Goal: Task Accomplishment & Management: Manage account settings

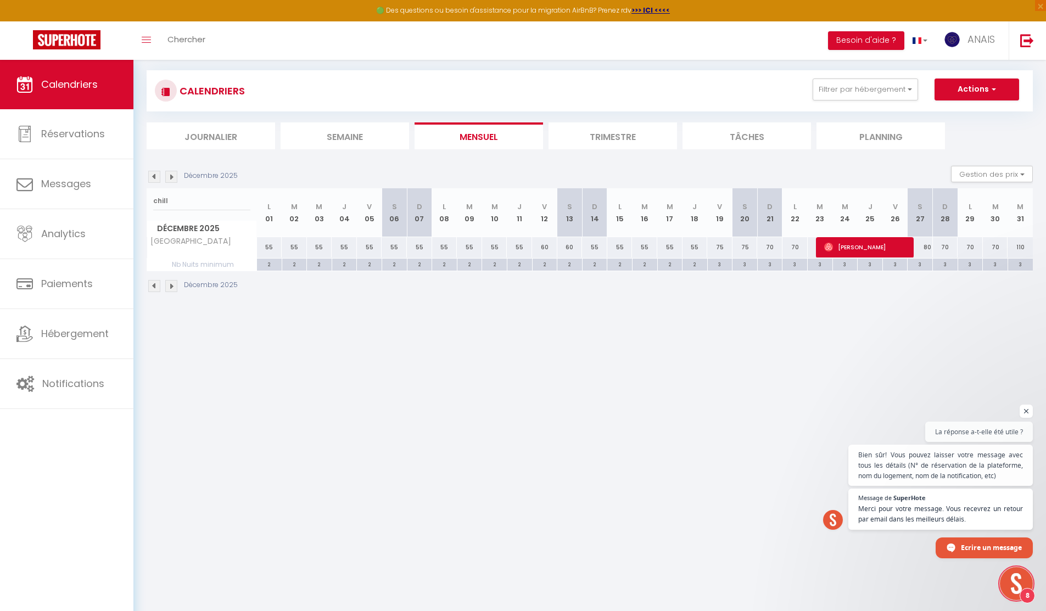
scroll to position [1651, 0]
drag, startPoint x: 0, startPoint y: 0, endPoint x: 182, endPoint y: 207, distance: 276.2
click at [182, 207] on input "chill" at bounding box center [201, 201] width 97 height 20
click at [92, 144] on link "Réservations" at bounding box center [66, 133] width 133 height 49
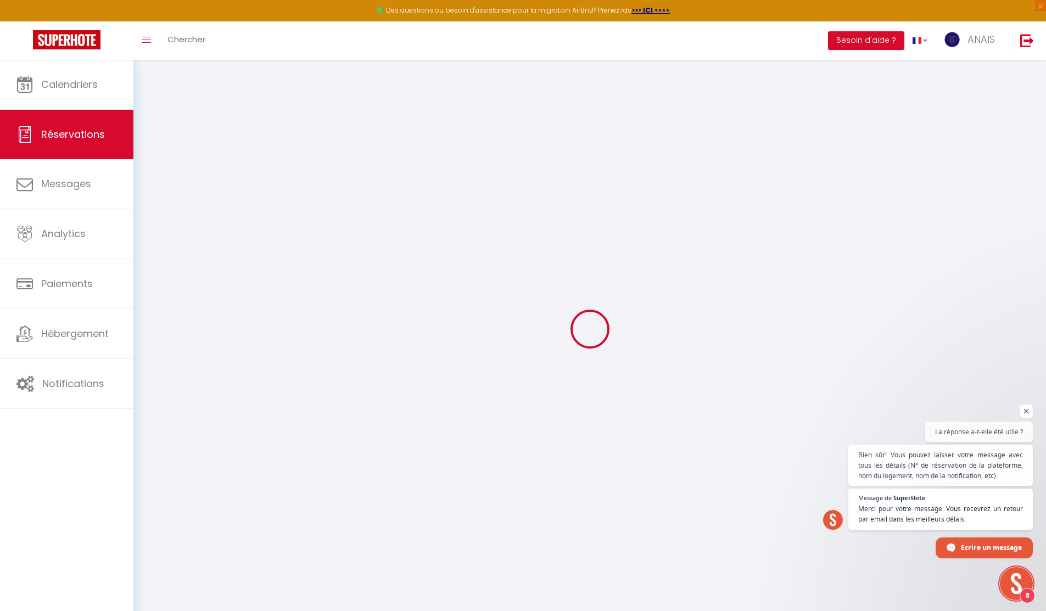
select select "all"
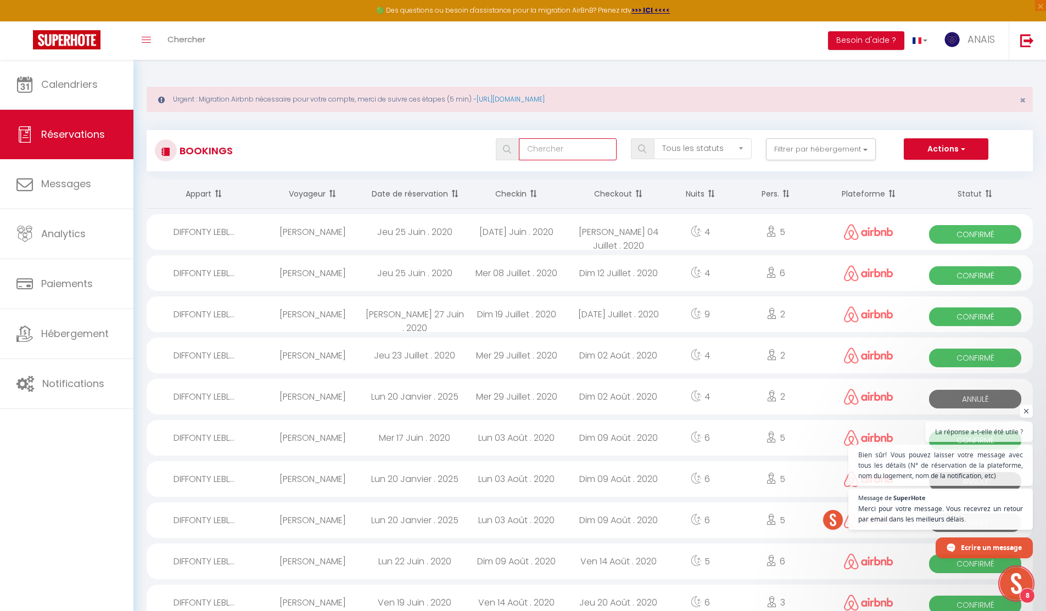
click at [569, 147] on input "text" at bounding box center [568, 149] width 98 height 22
type input "MÉLINA"
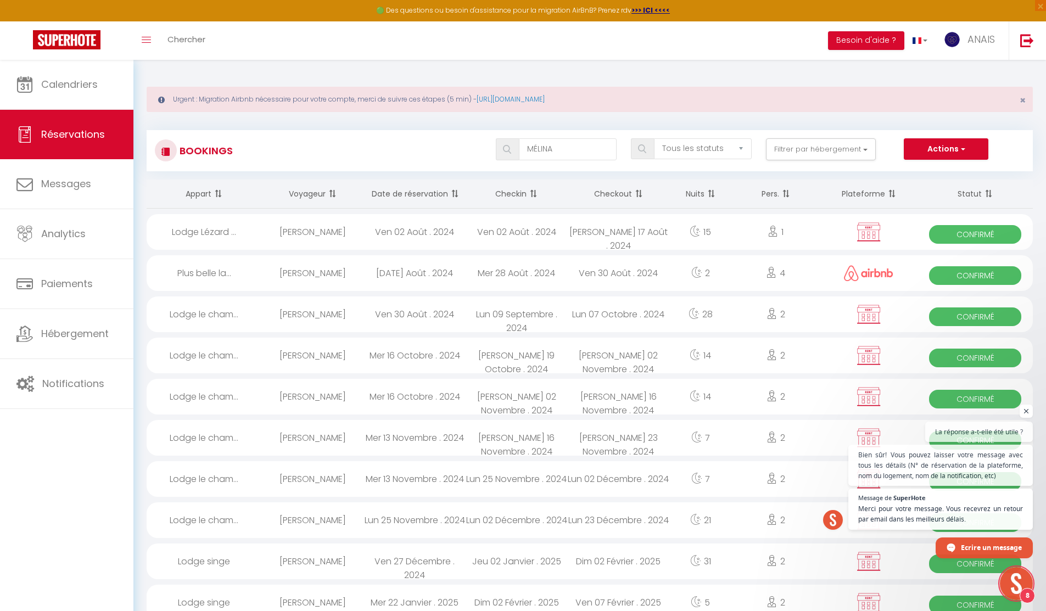
click at [463, 223] on div "Ven 02 Août . 2024" at bounding box center [414, 232] width 102 height 36
select select "OK"
select select "KO"
select select "0"
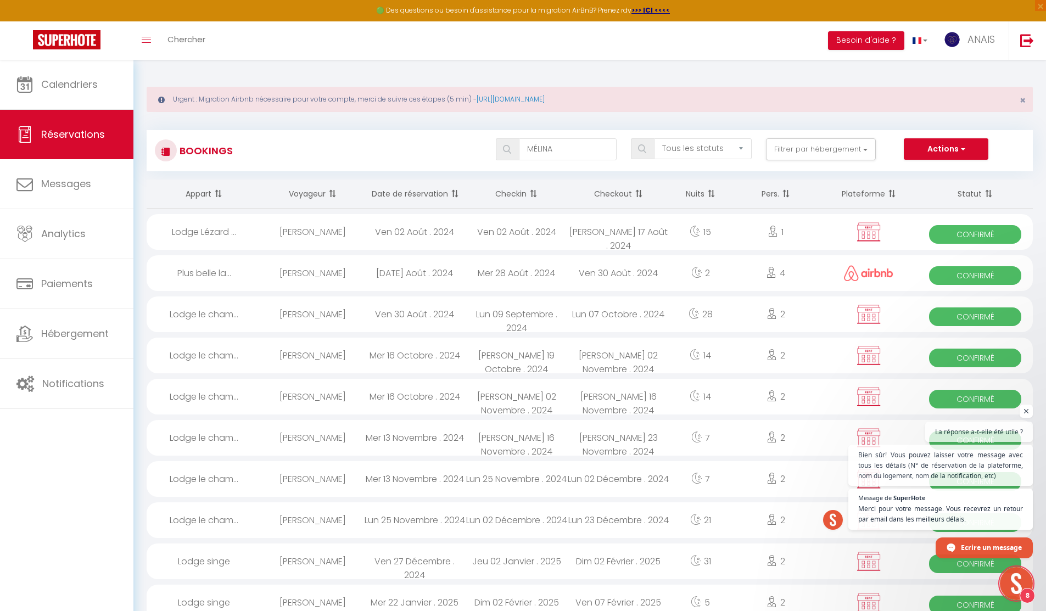
select select "1"
select select
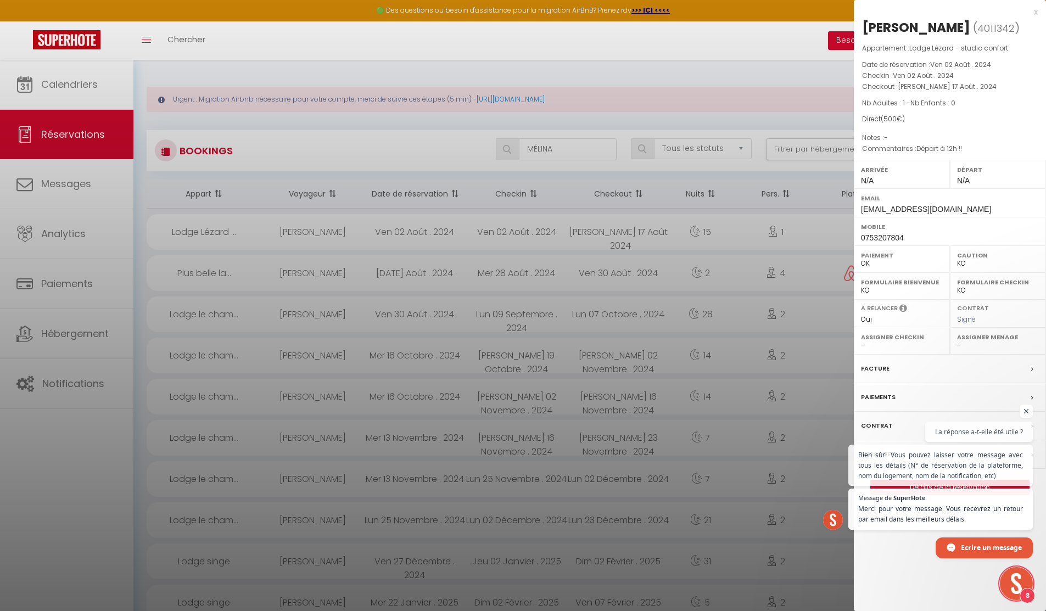
select select "21336"
drag, startPoint x: 971, startPoint y: 211, endPoint x: 859, endPoint y: 201, distance: 112.4
click at [859, 201] on div "Email melinacss14@gmail.com" at bounding box center [950, 202] width 192 height 29
drag, startPoint x: 958, startPoint y: 206, endPoint x: 860, endPoint y: 206, distance: 98.3
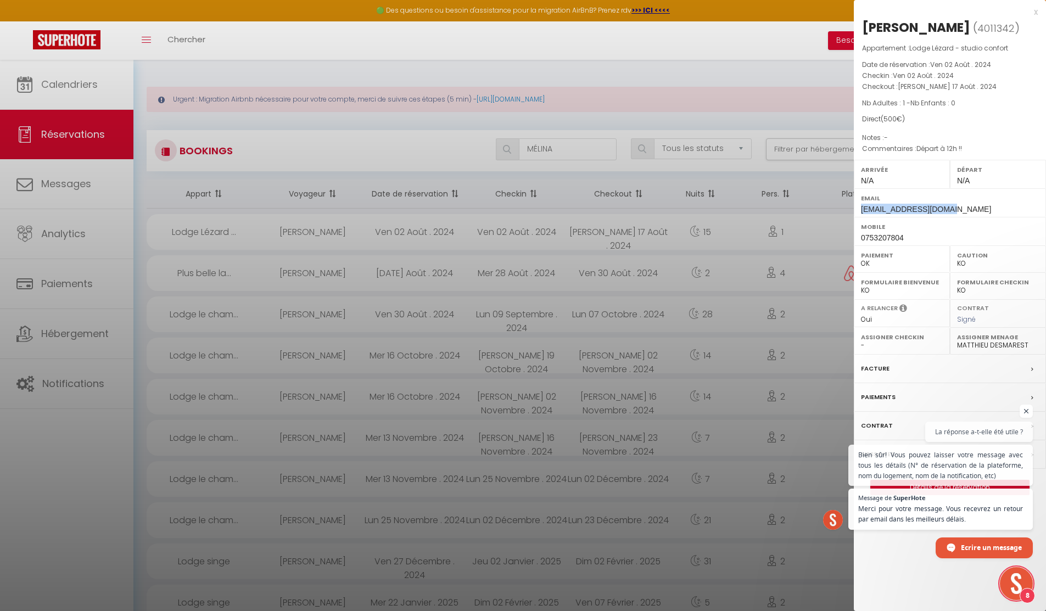
click at [860, 206] on div "Email melinacss14@gmail.com" at bounding box center [950, 202] width 192 height 29
copy span "melinacss14@gmail.com"
click at [99, 77] on div at bounding box center [523, 305] width 1046 height 611
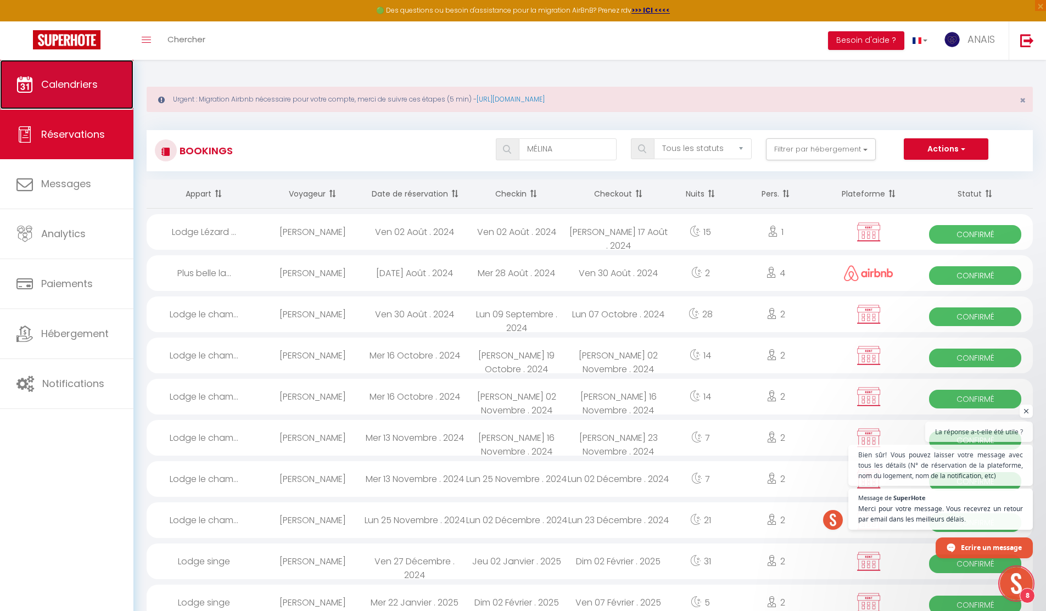
click at [59, 78] on span "Calendriers" at bounding box center [69, 84] width 57 height 14
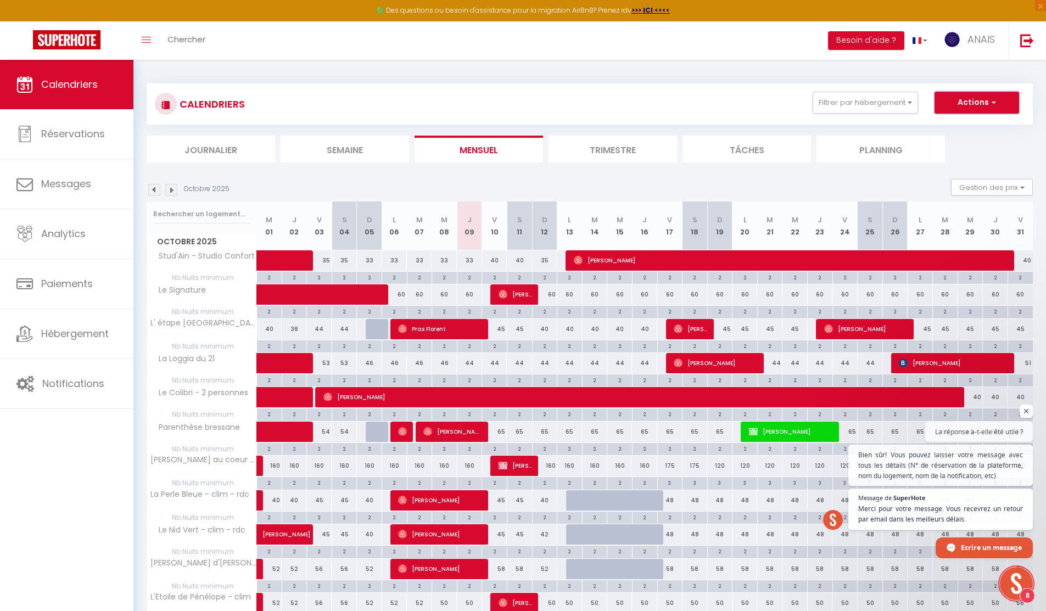
click at [1005, 106] on button "Actions" at bounding box center [976, 103] width 85 height 22
click at [953, 127] on link "Nouvelle réservation" at bounding box center [965, 128] width 96 height 16
select select
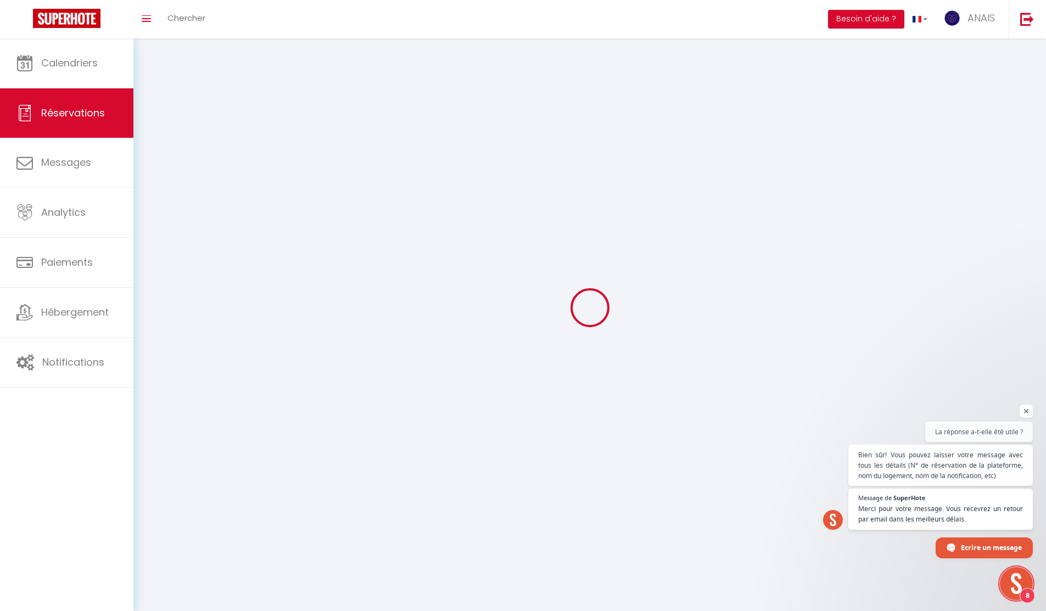
select select
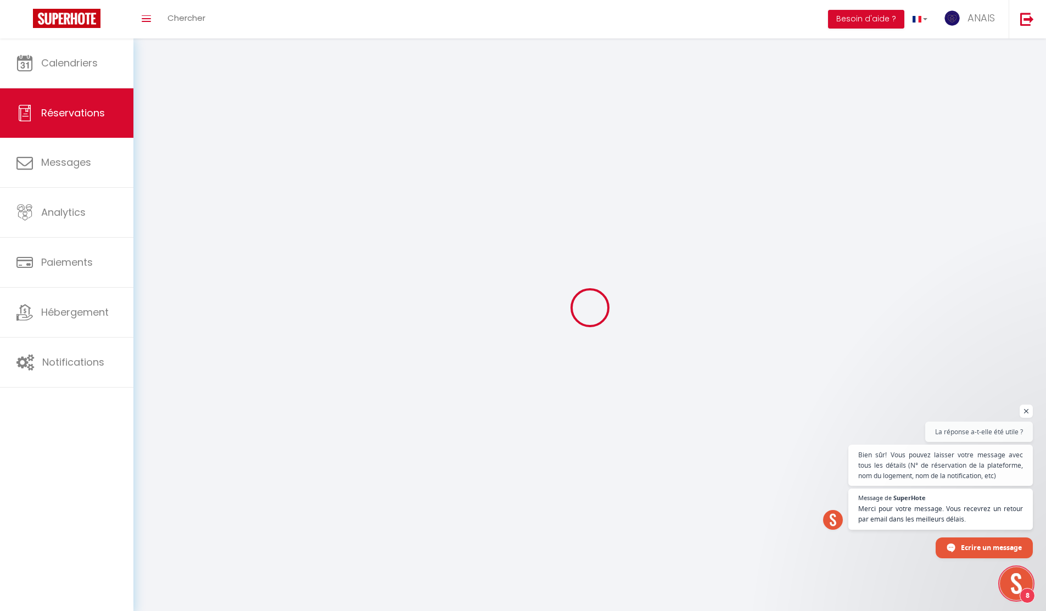
select select
checkbox input "false"
select select
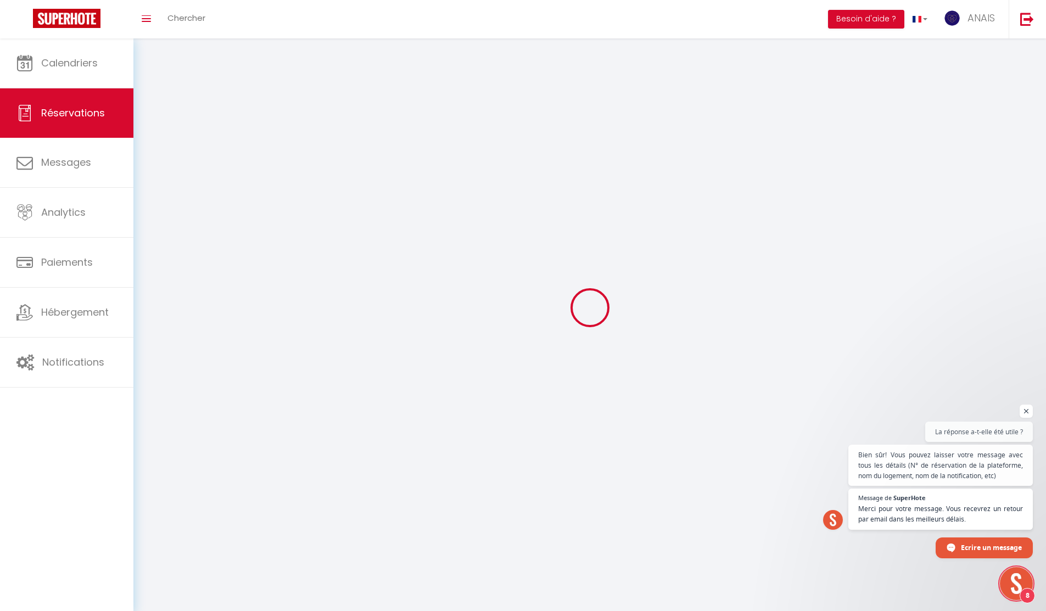
select select
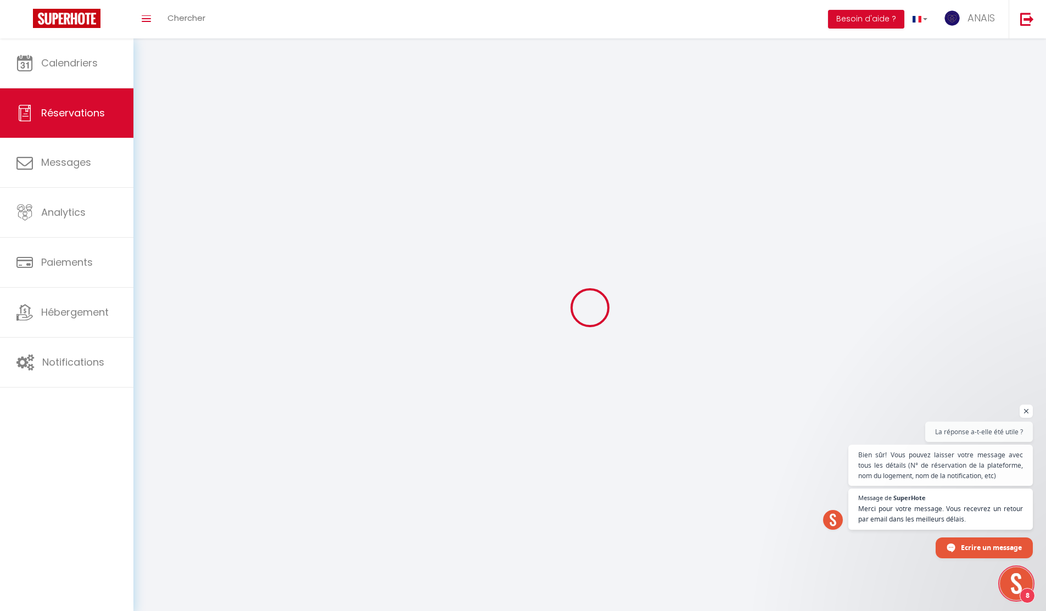
checkbox input "false"
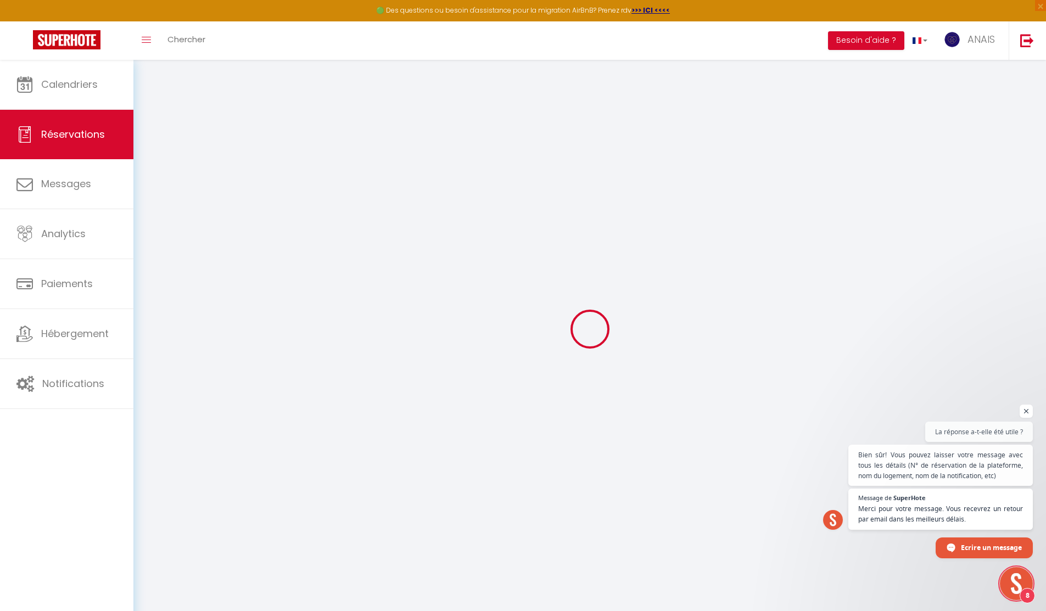
select select
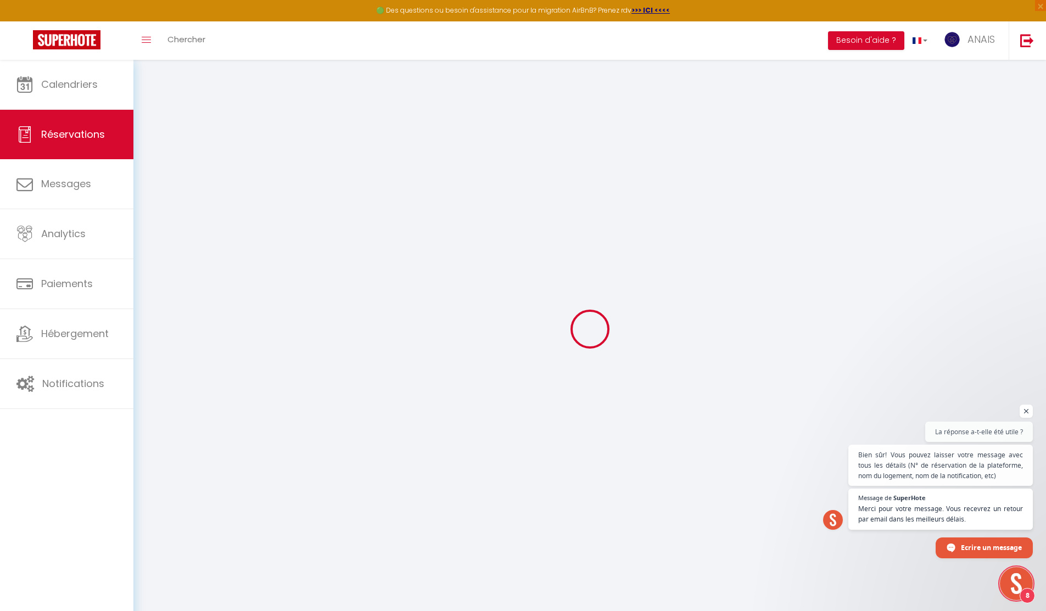
select select
checkbox input "false"
select select
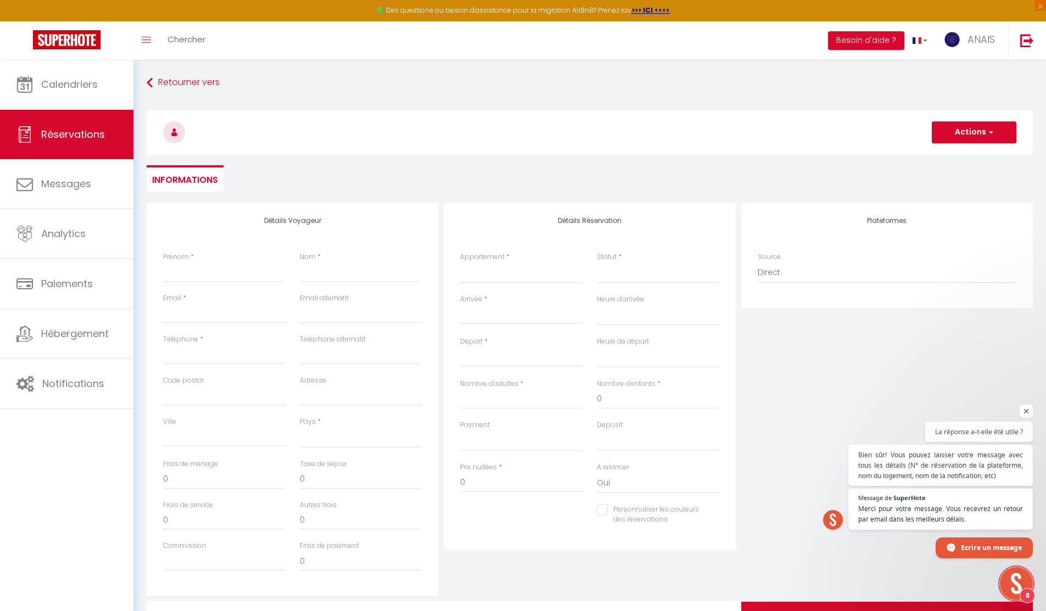
select select
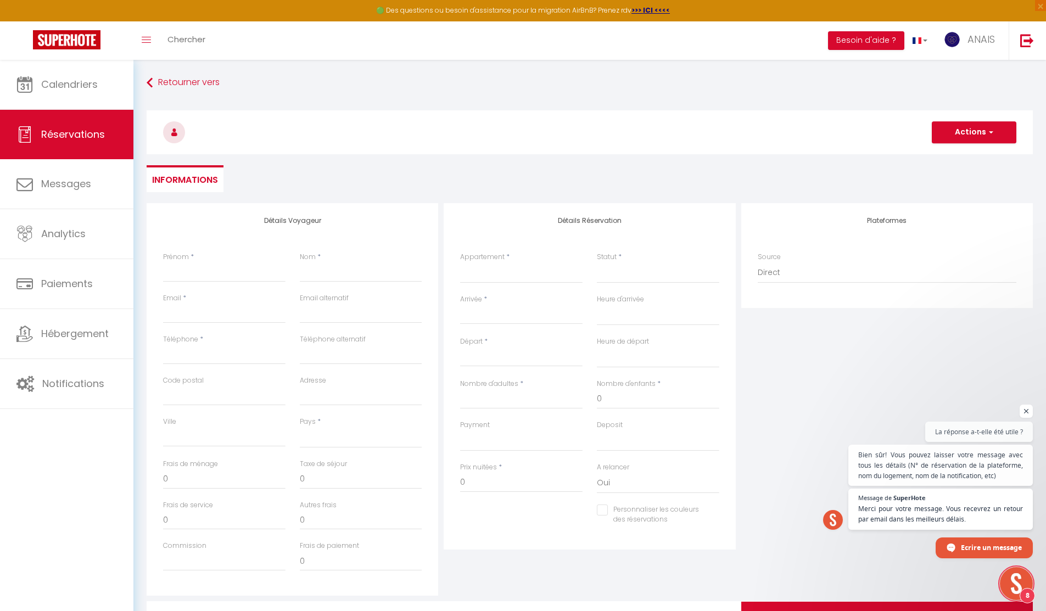
select select
checkbox input "false"
select select
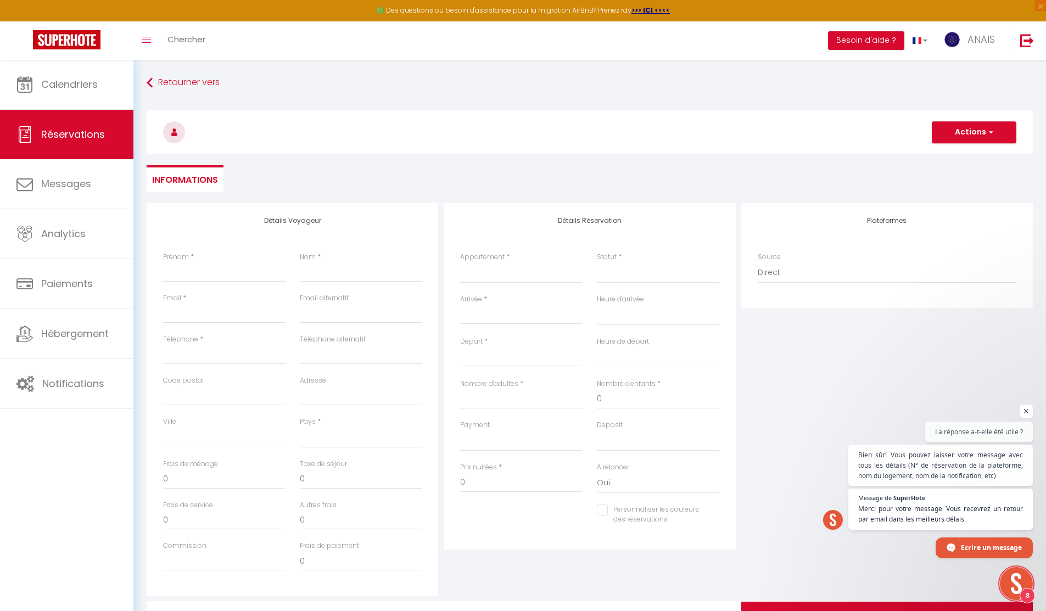
select select
checkbox input "false"
select select
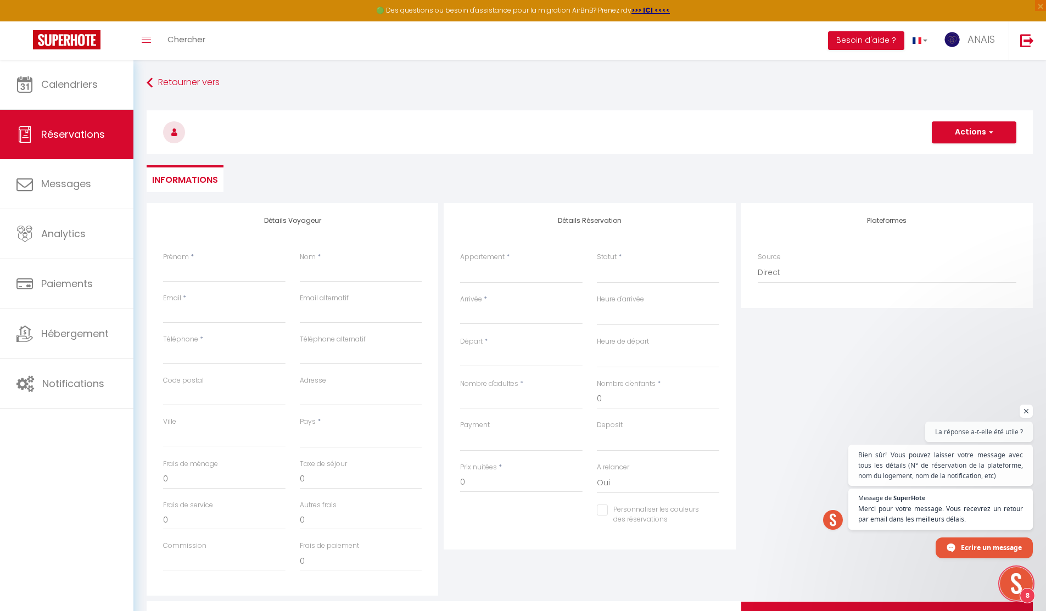
select select
click at [227, 267] on input "Prénom" at bounding box center [224, 272] width 122 height 20
type input "M"
select select
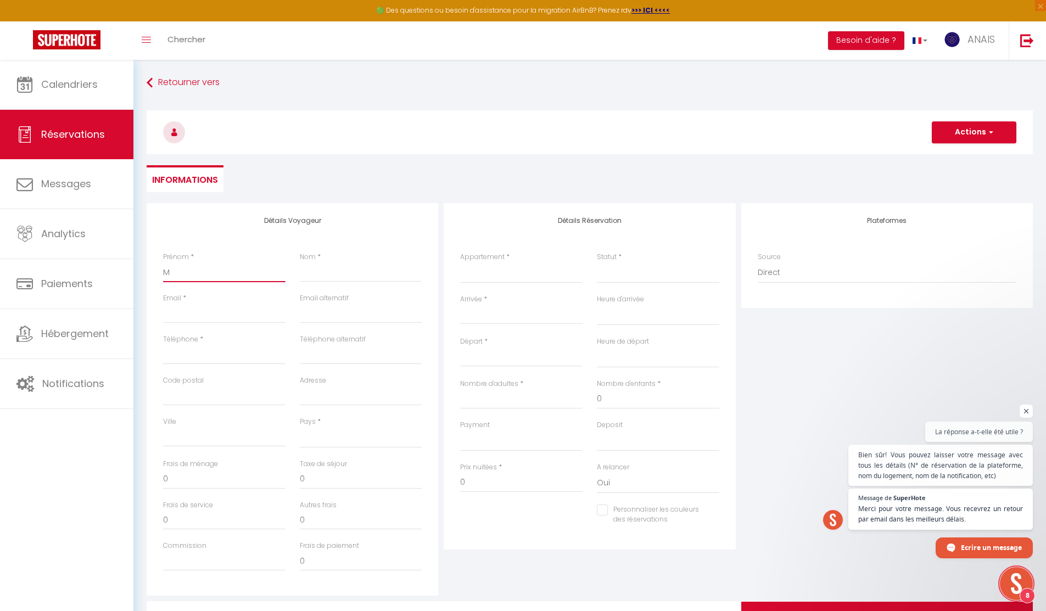
select select
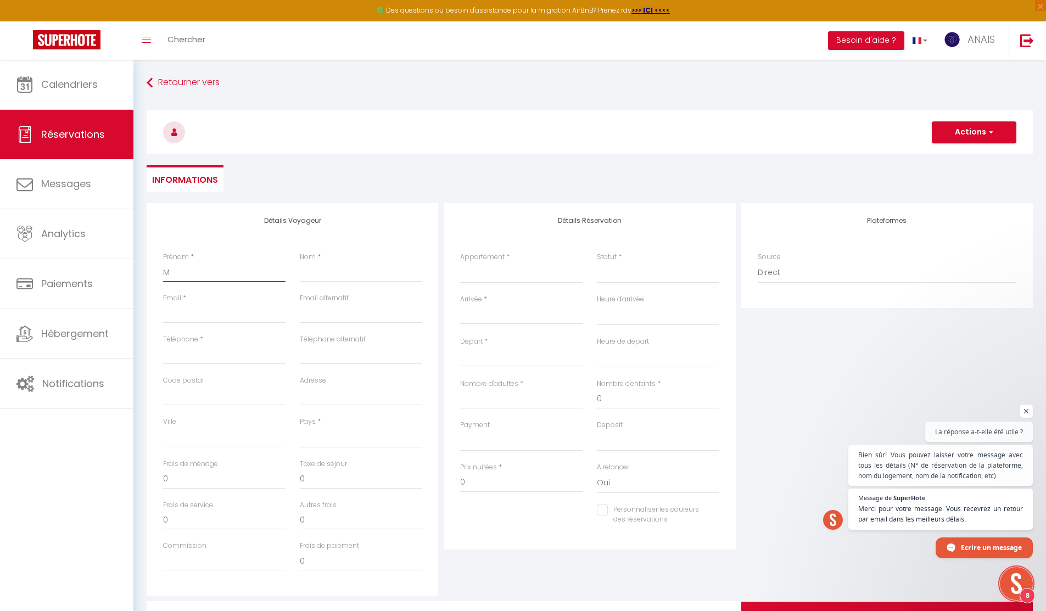
checkbox input "false"
type input "MÉLIN"
select select
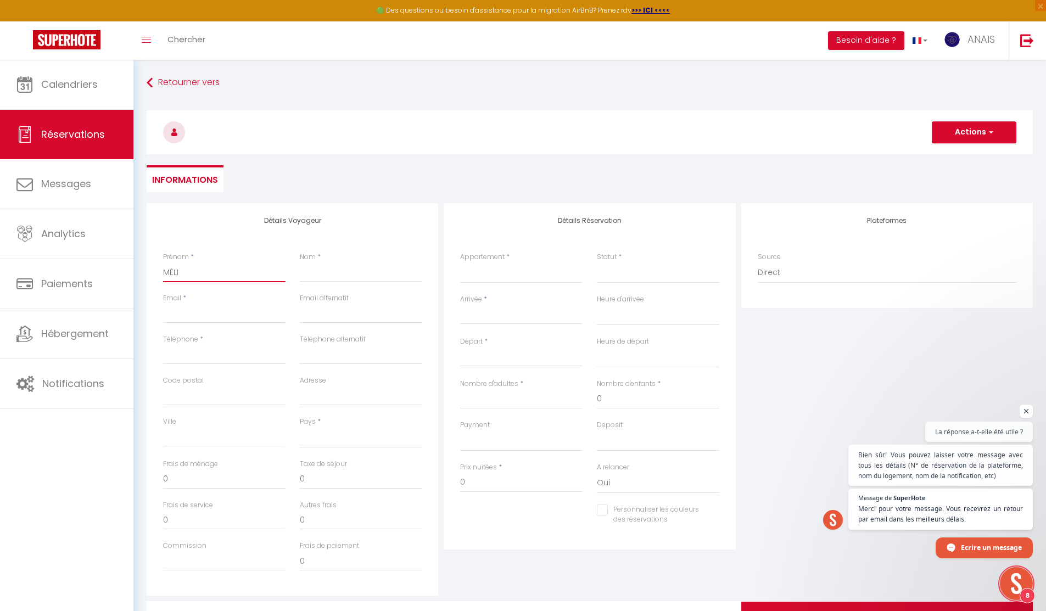
select select
checkbox input "false"
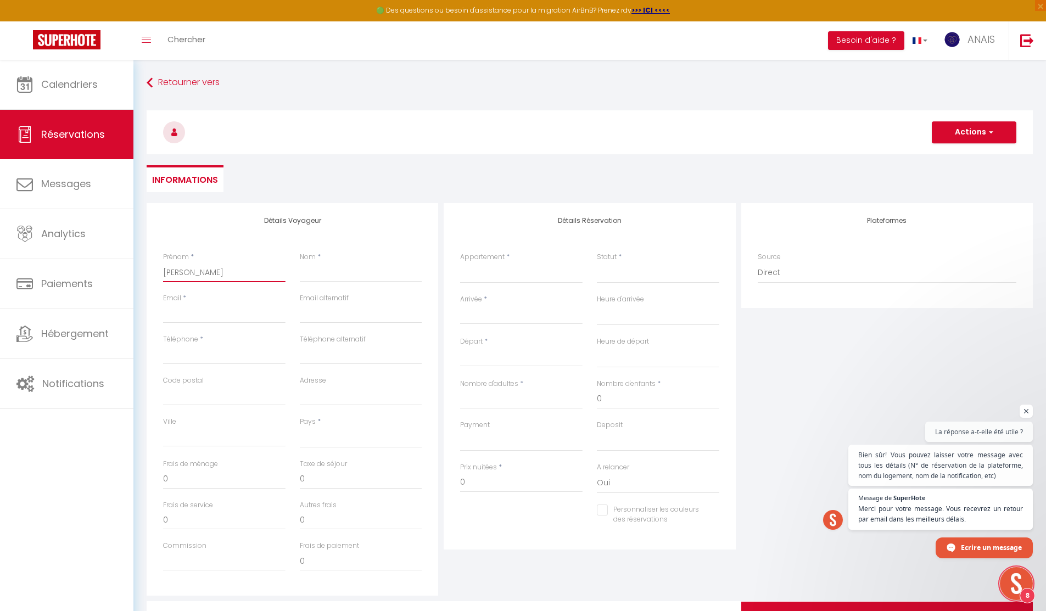
select select
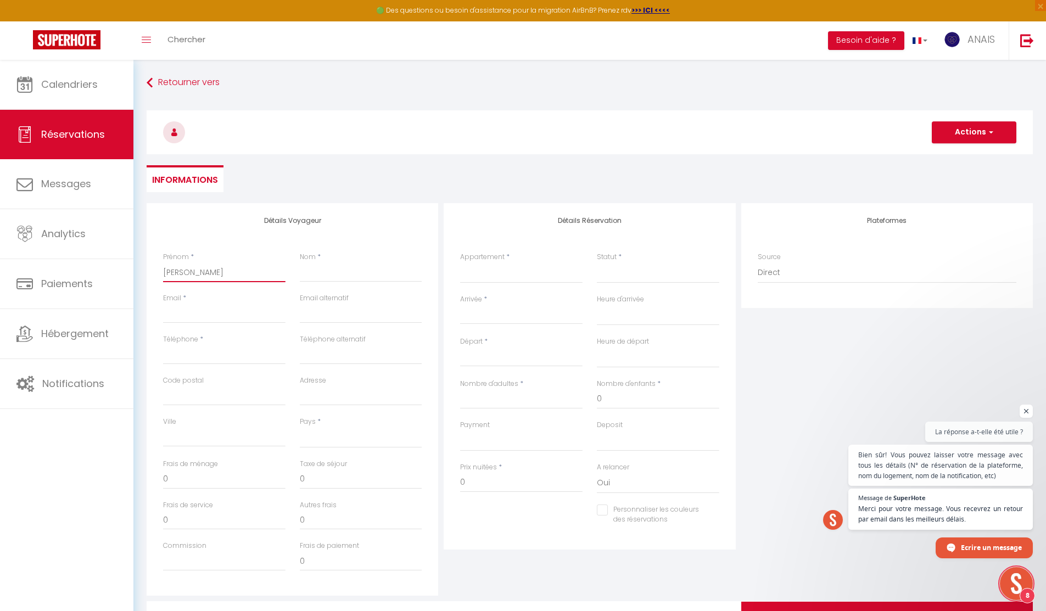
select select
checkbox input "false"
type input "MÉLINA"
select select
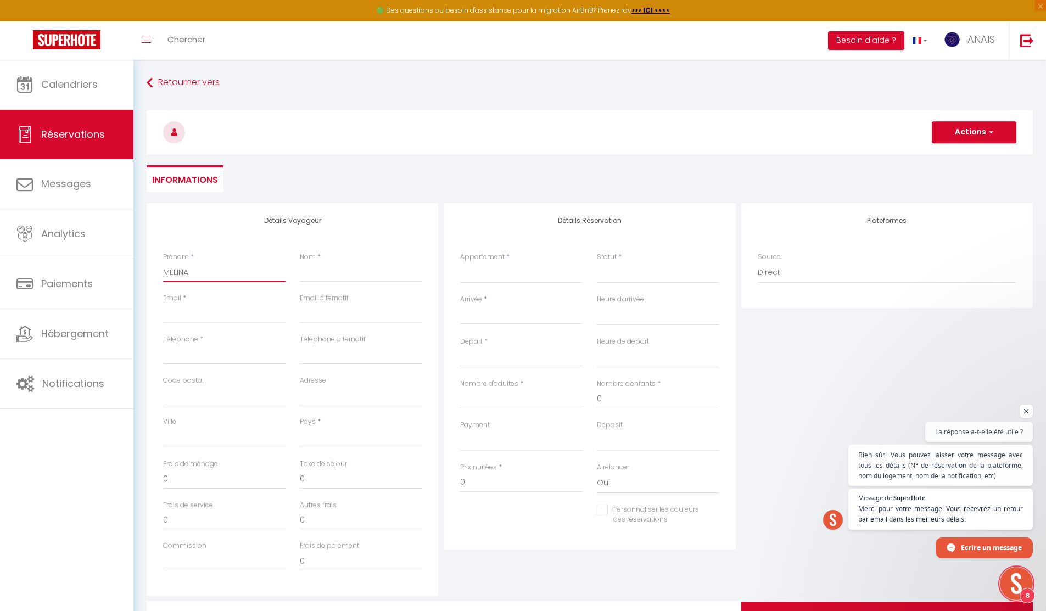
select select
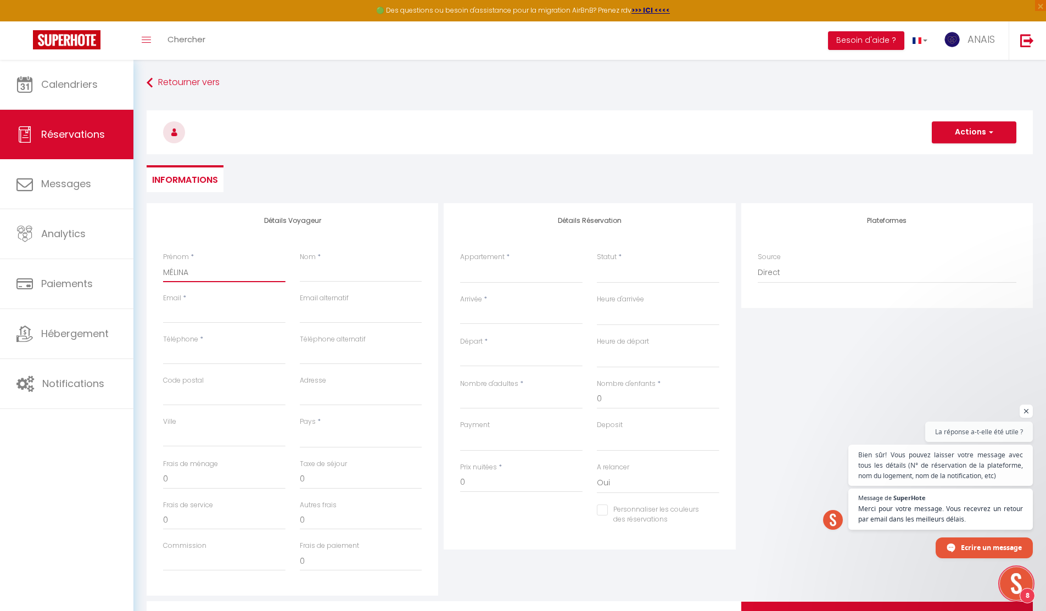
select select
checkbox input "false"
type input "MÉLINA"
select select
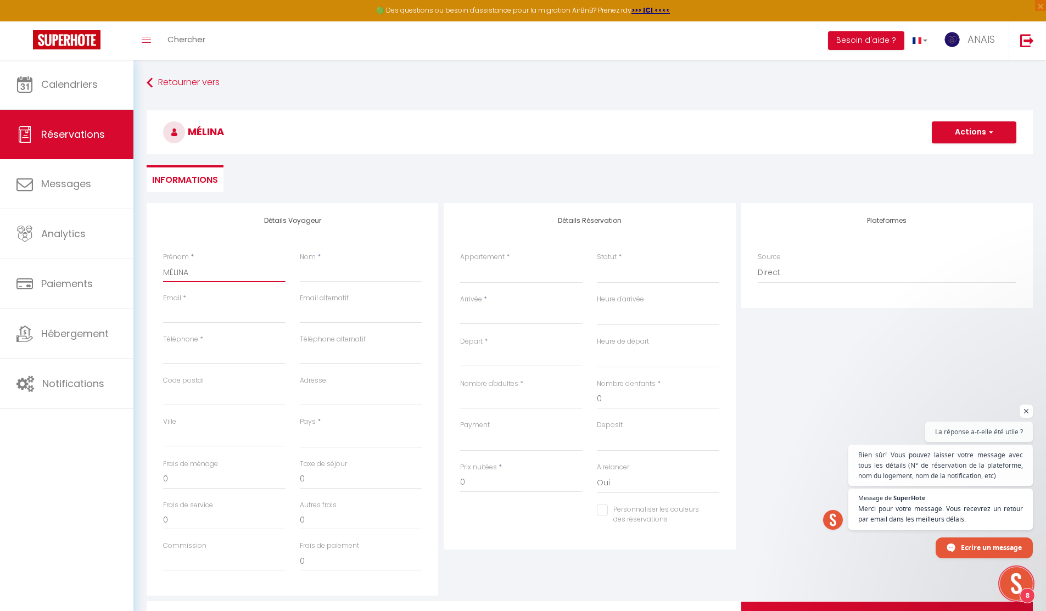
select select
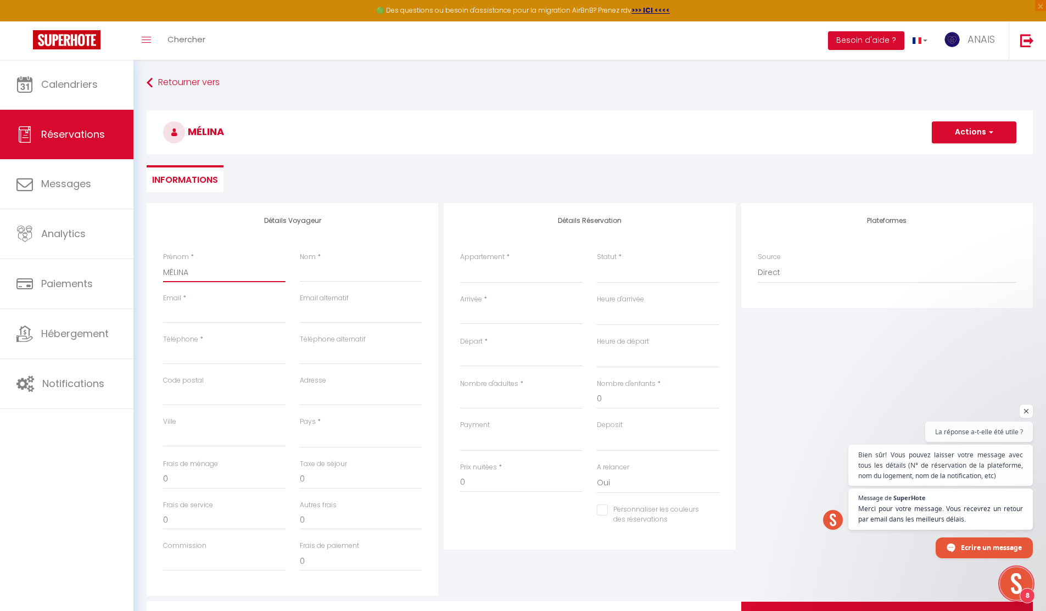
checkbox input "false"
type input "MÉLINA"
click at [345, 283] on div "Nom *" at bounding box center [361, 272] width 137 height 41
click at [345, 279] on input "Nom" at bounding box center [361, 272] width 122 height 20
type input "S"
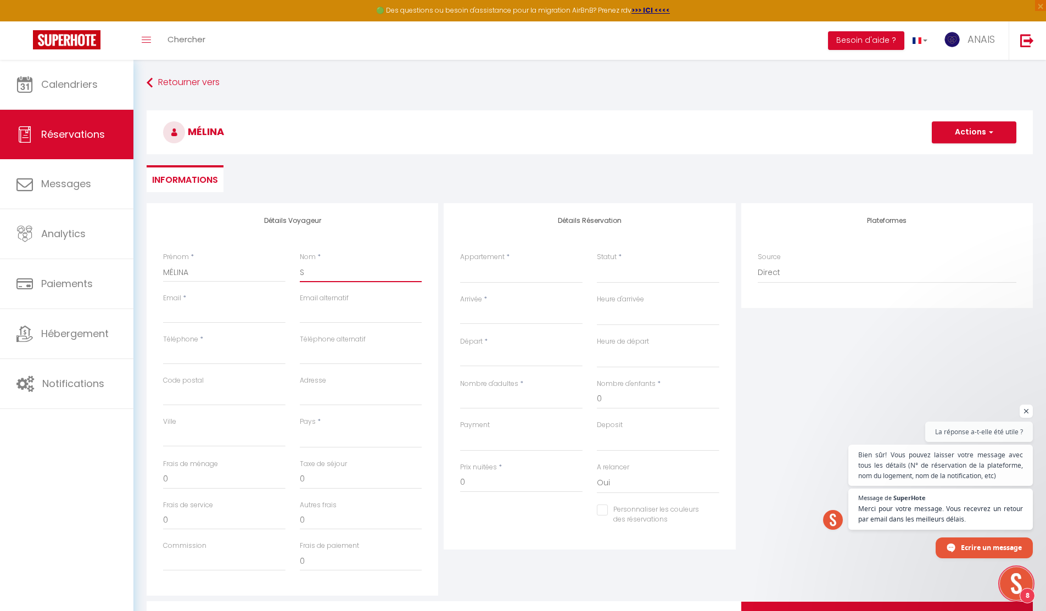
select select
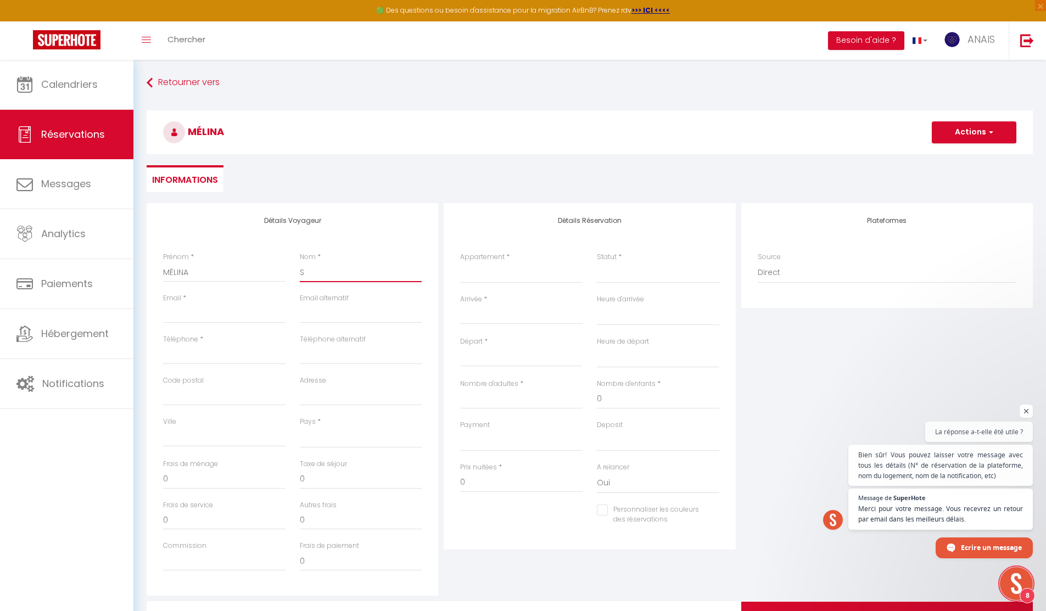
select select
checkbox input "false"
type input "SO"
select select
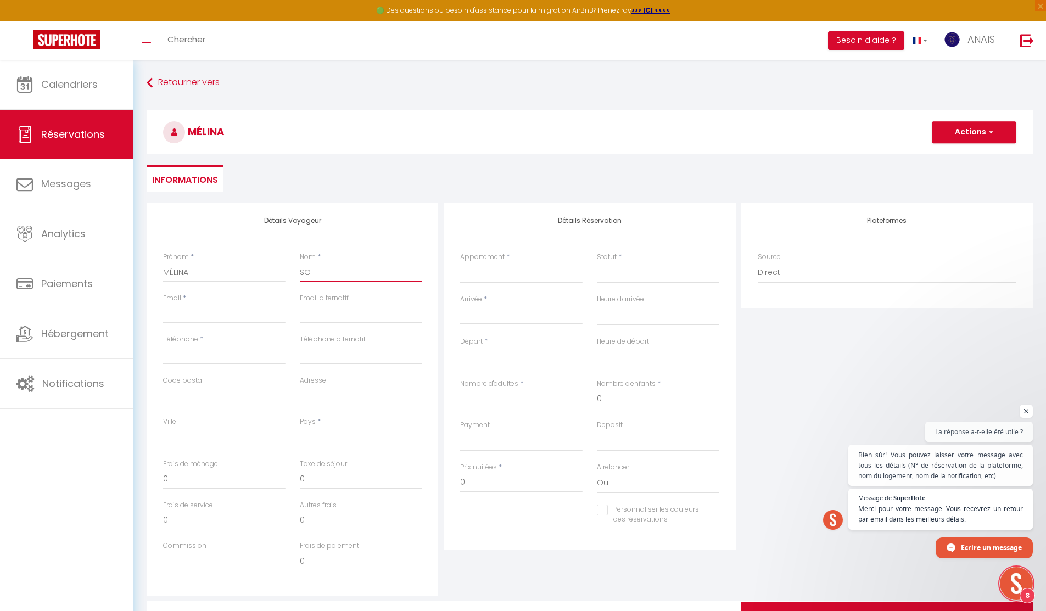
select select
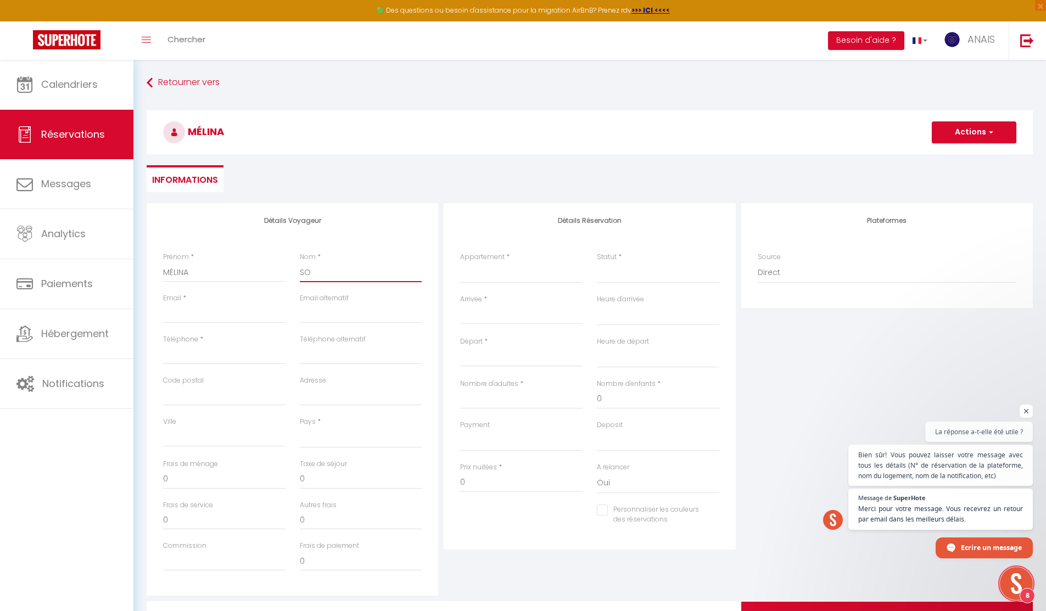
select select
checkbox input "false"
type input "SOO"
select select
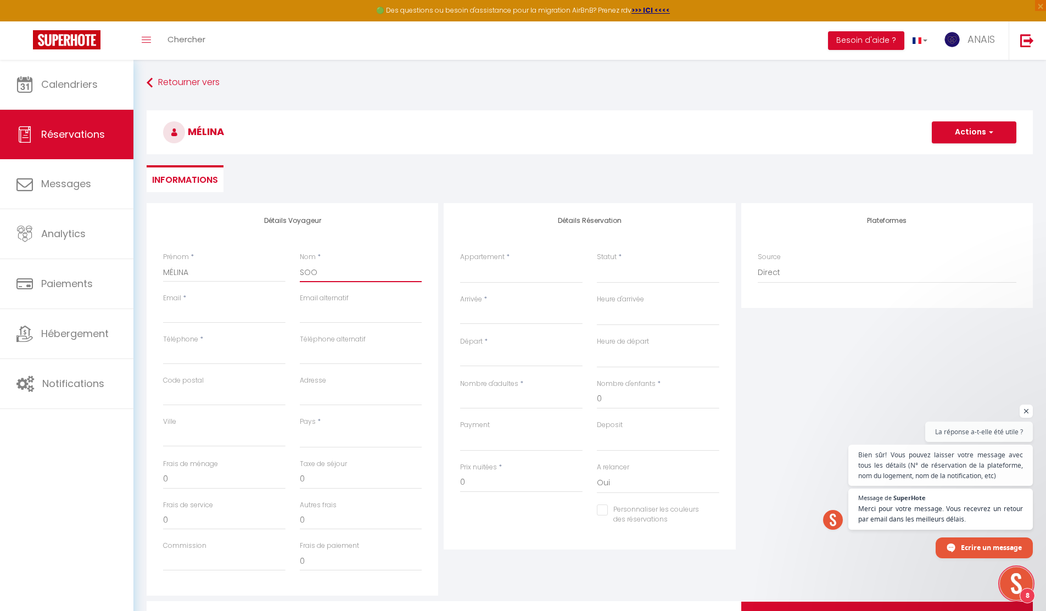
select select
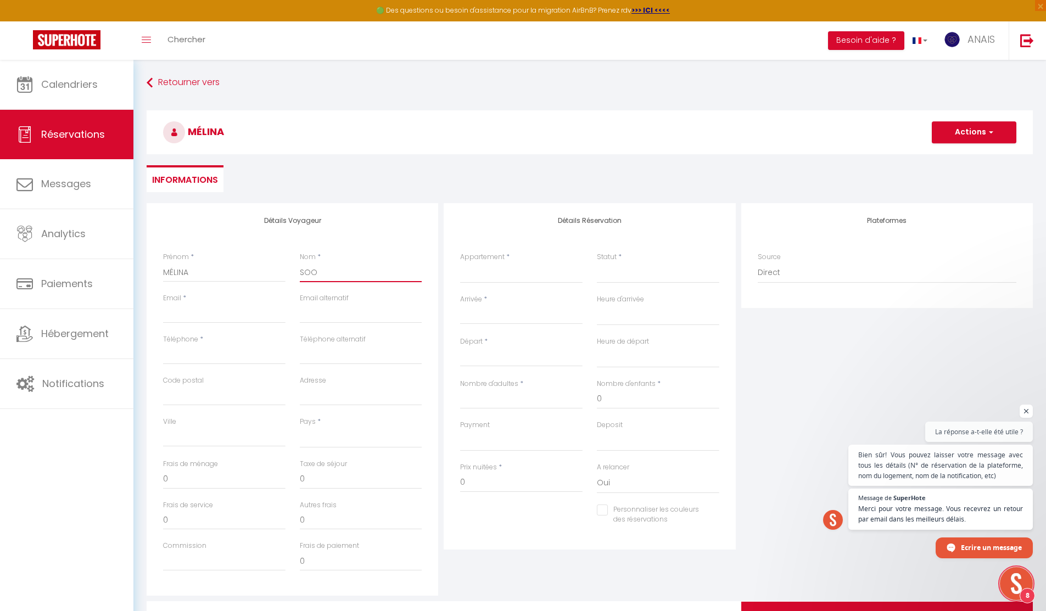
checkbox input "false"
type input "SOOT"
select select
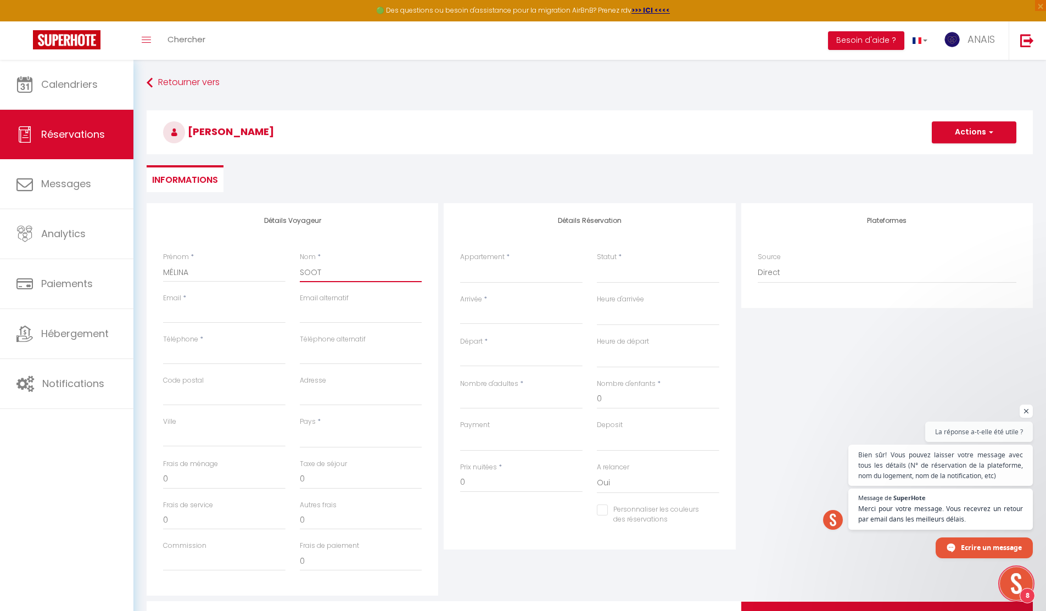
select select
checkbox input "false"
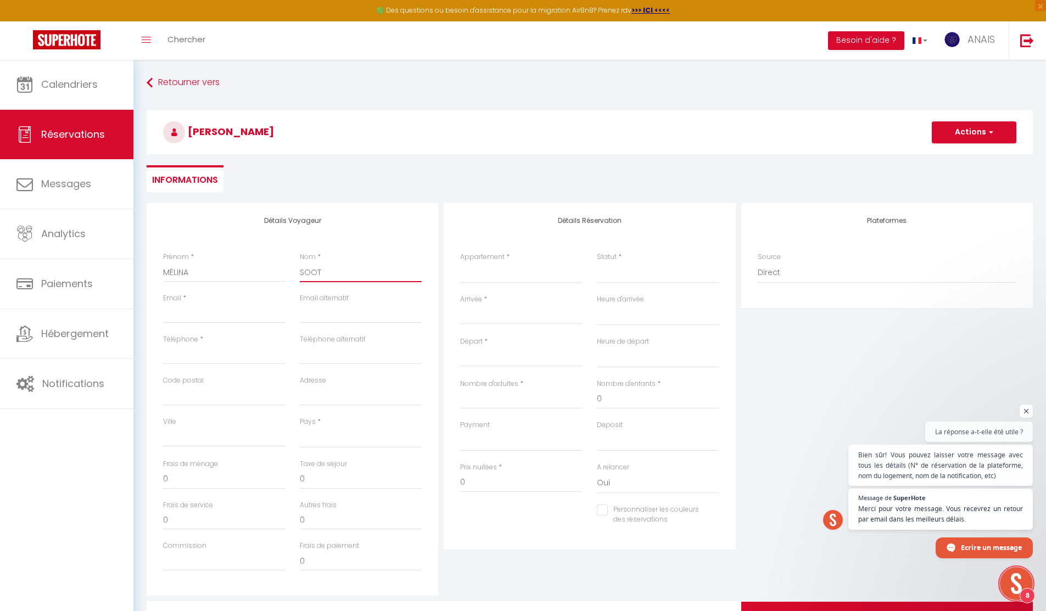
type input "SOOTO"
select select
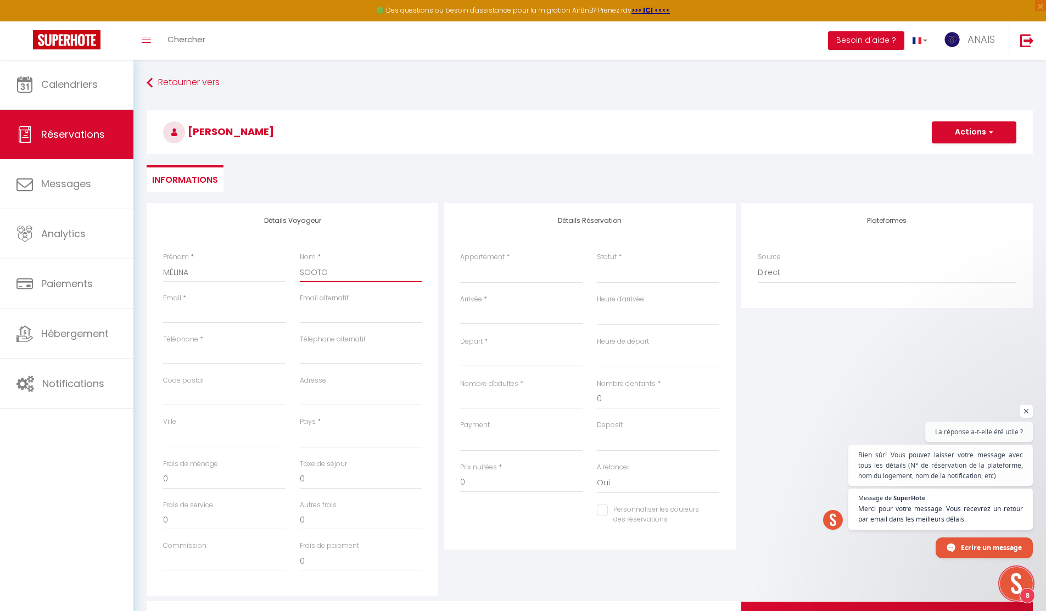
select select
checkbox input "false"
type input "SOOTON"
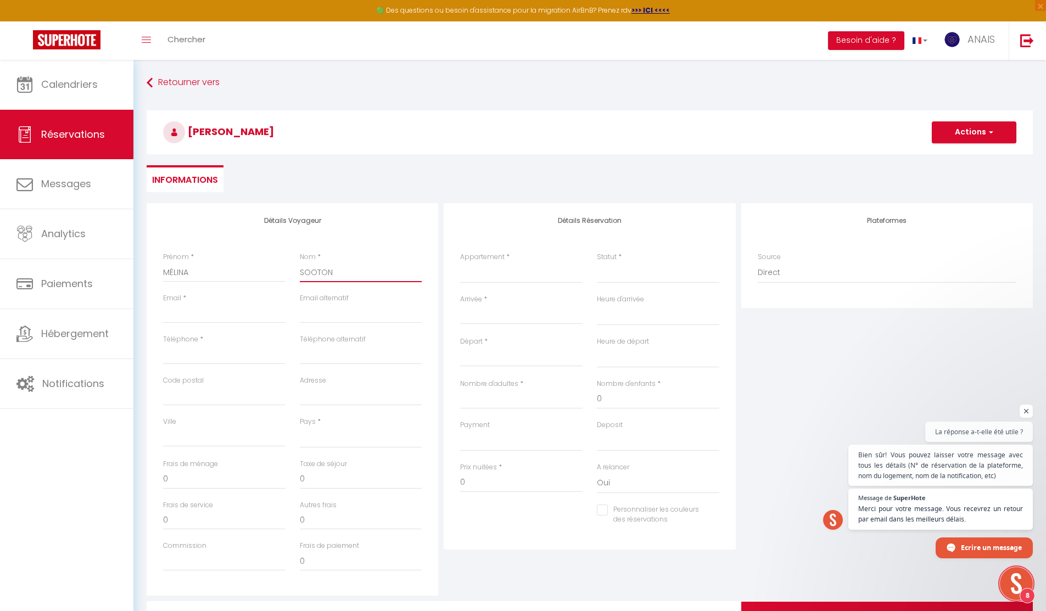
select select
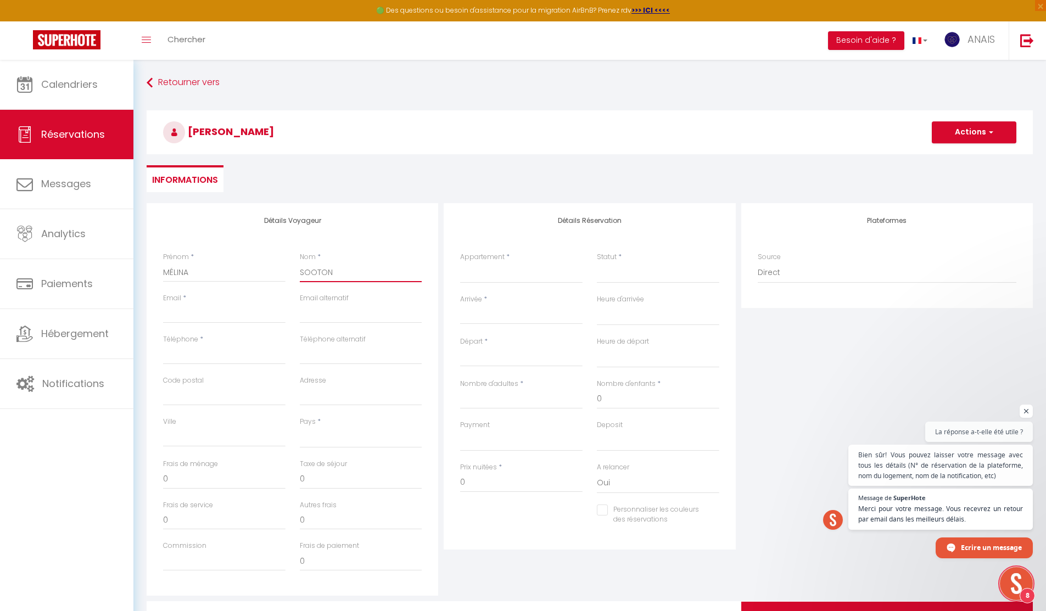
select select
checkbox input "false"
type input "SOOTO"
select select
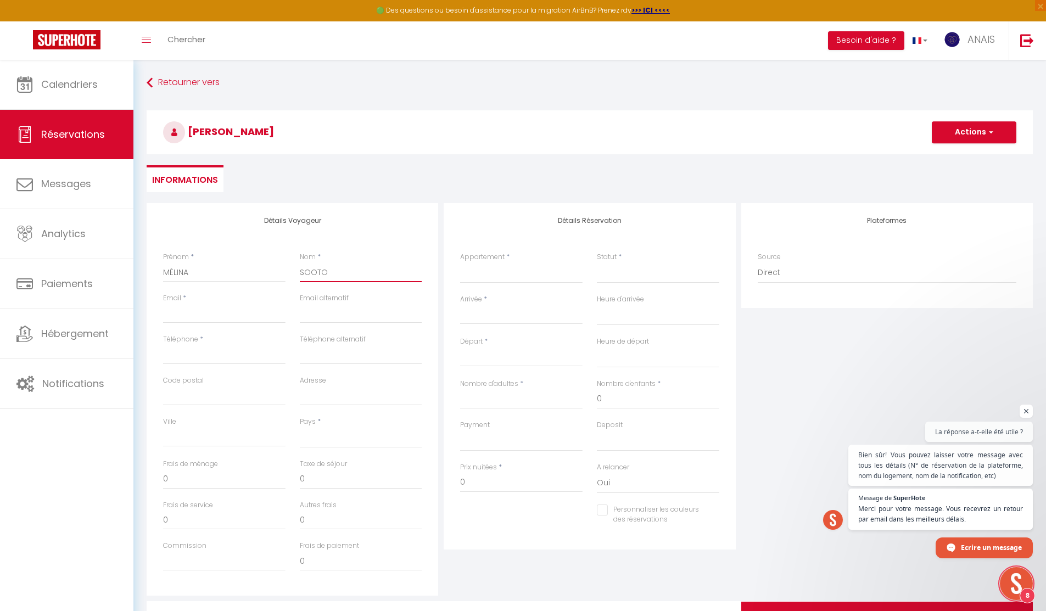
select select
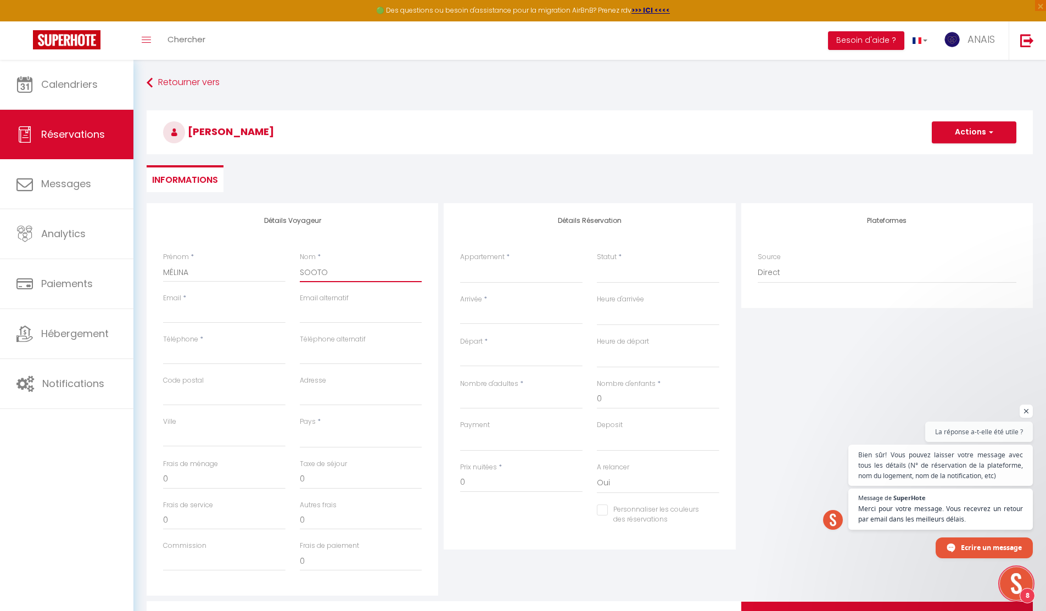
select select
checkbox input "false"
type input "SOO"
select select
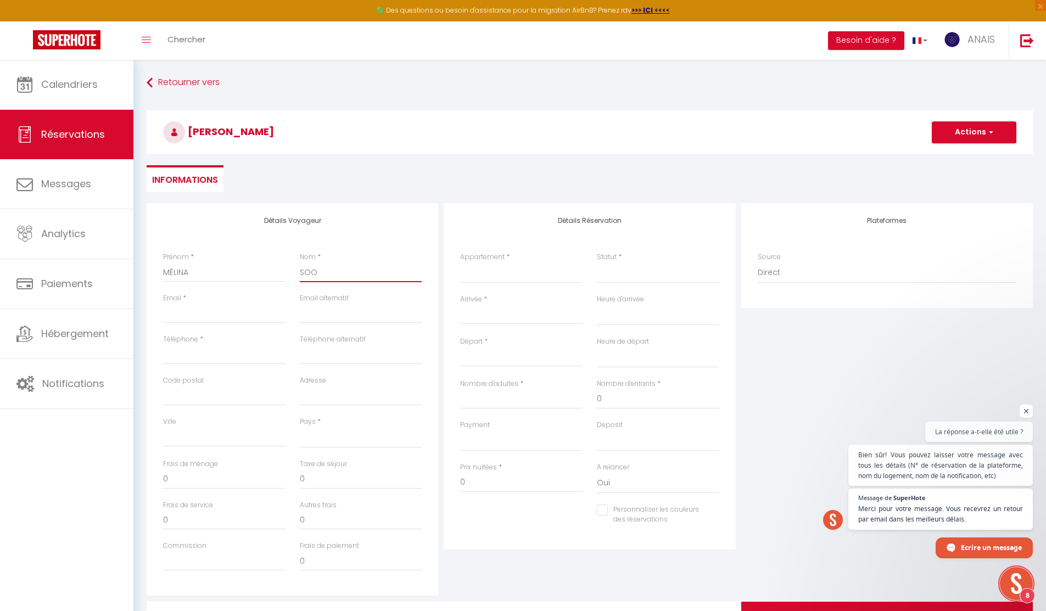
select select
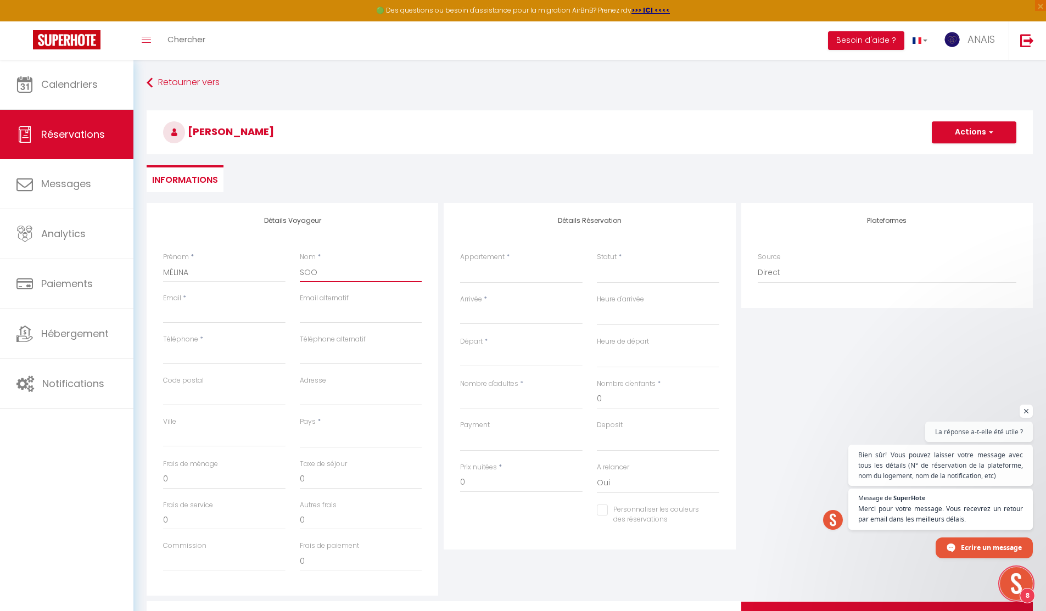
checkbox input "false"
type input "SOOT"
select select
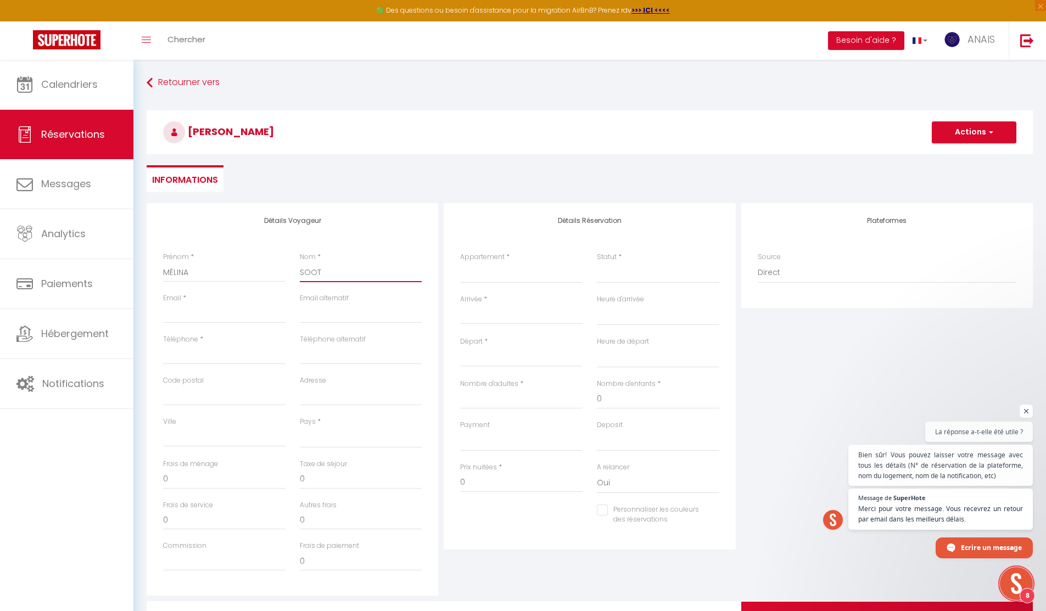
select select
checkbox input "false"
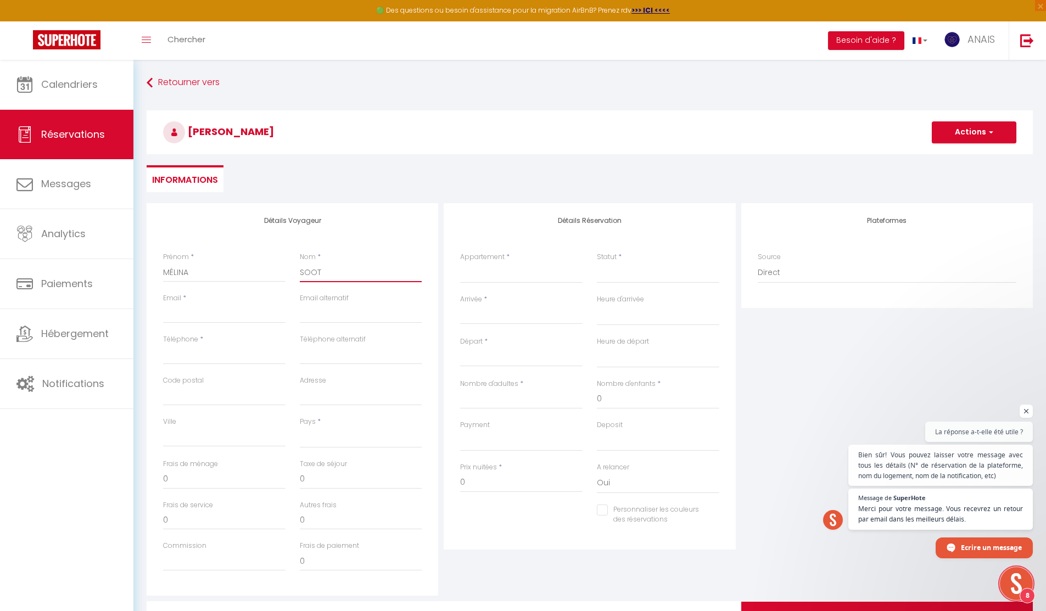
type input "SOOTT"
select select
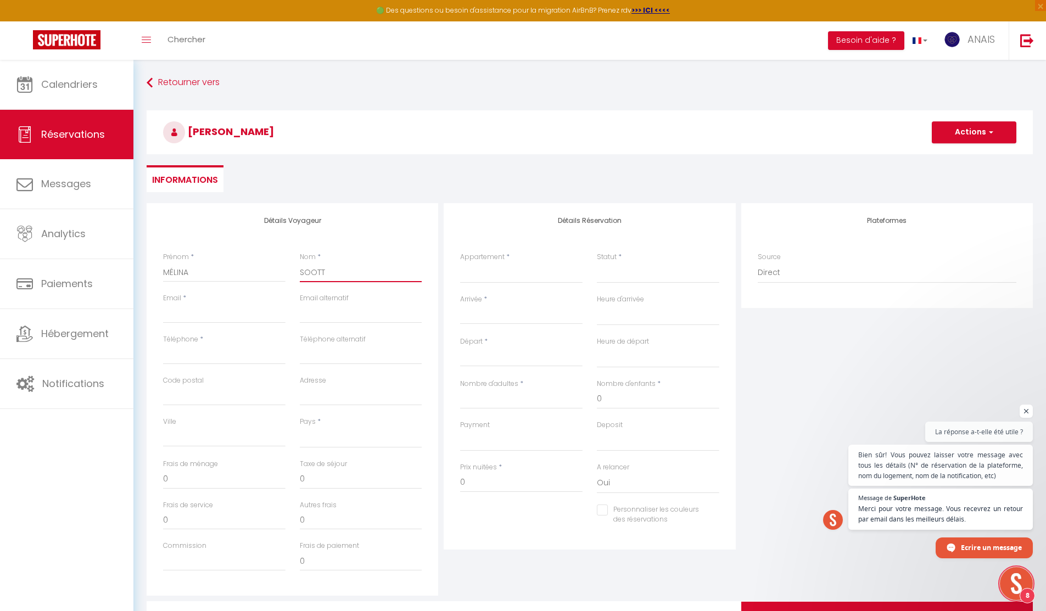
select select
checkbox input "false"
type input "SOOTTO"
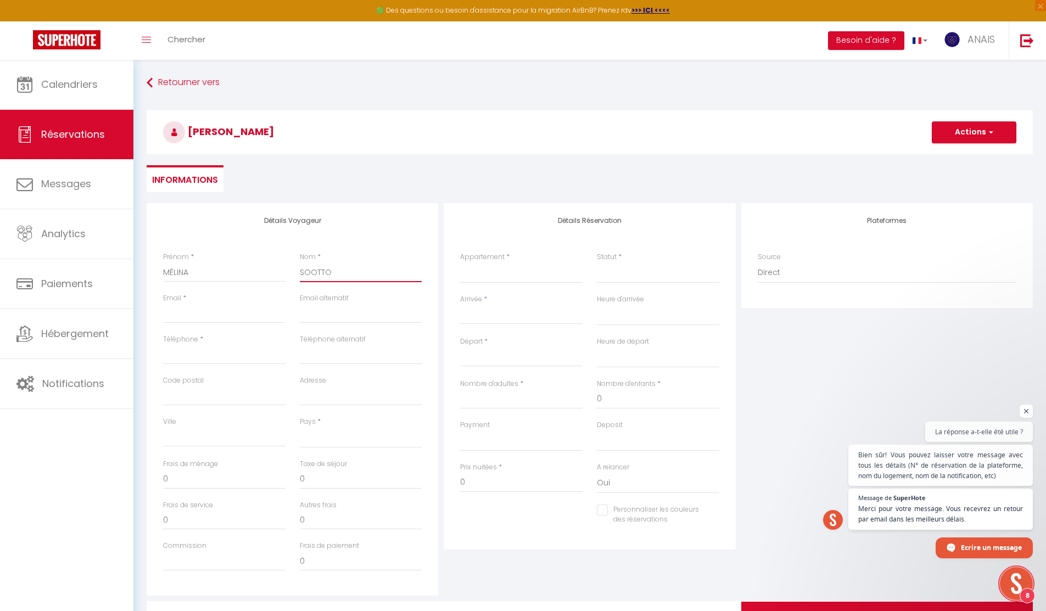
select select
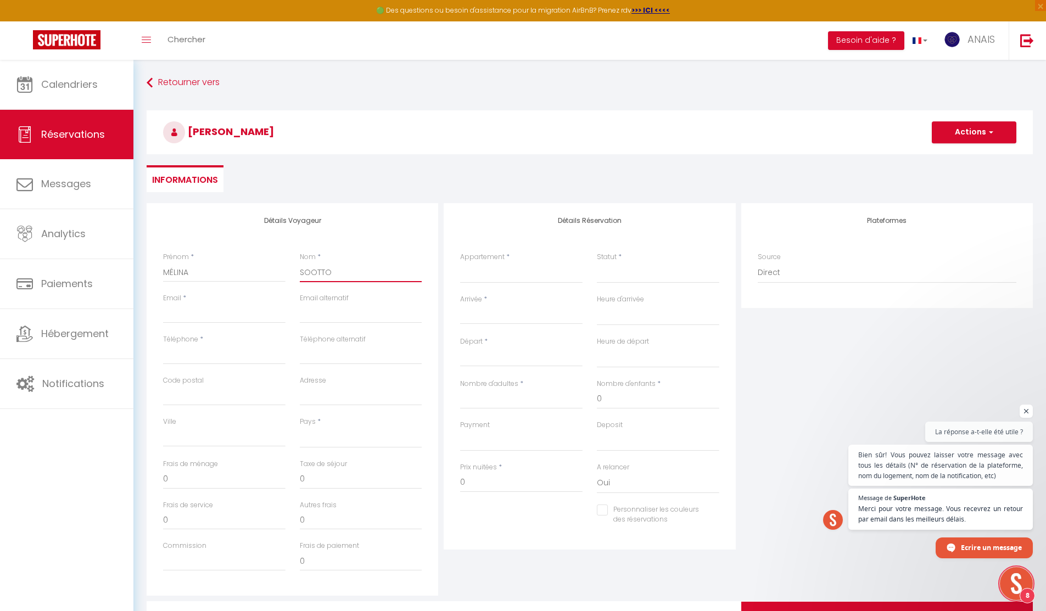
select select
checkbox input "false"
type input "SOOTT"
select select
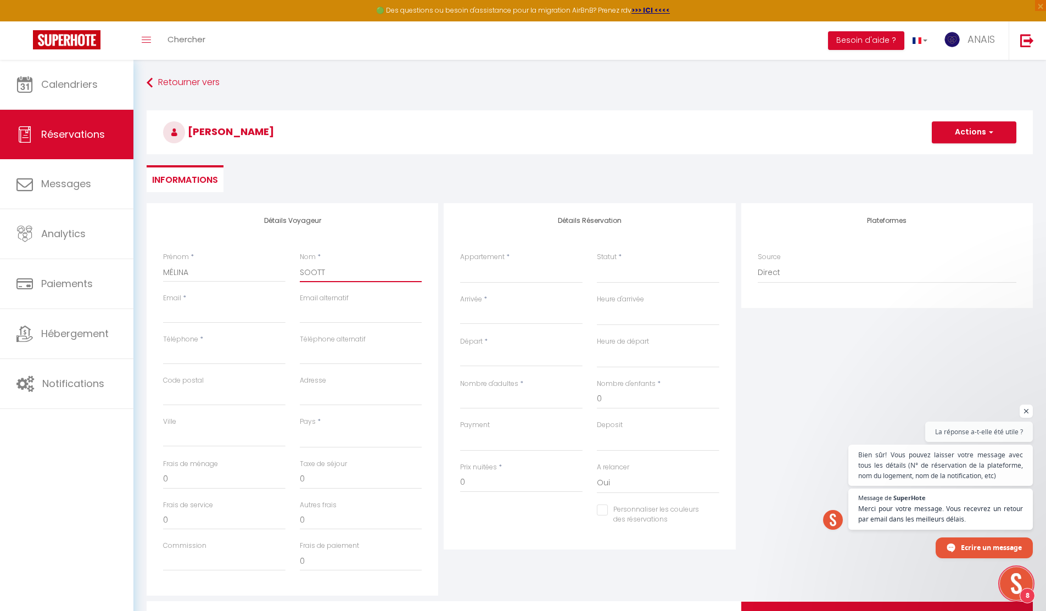
select select
click at [235, 312] on input "Email client" at bounding box center [224, 314] width 122 height 20
paste input "melinacss14@gmail.com"
click at [202, 346] on input "Téléphone" at bounding box center [224, 355] width 122 height 20
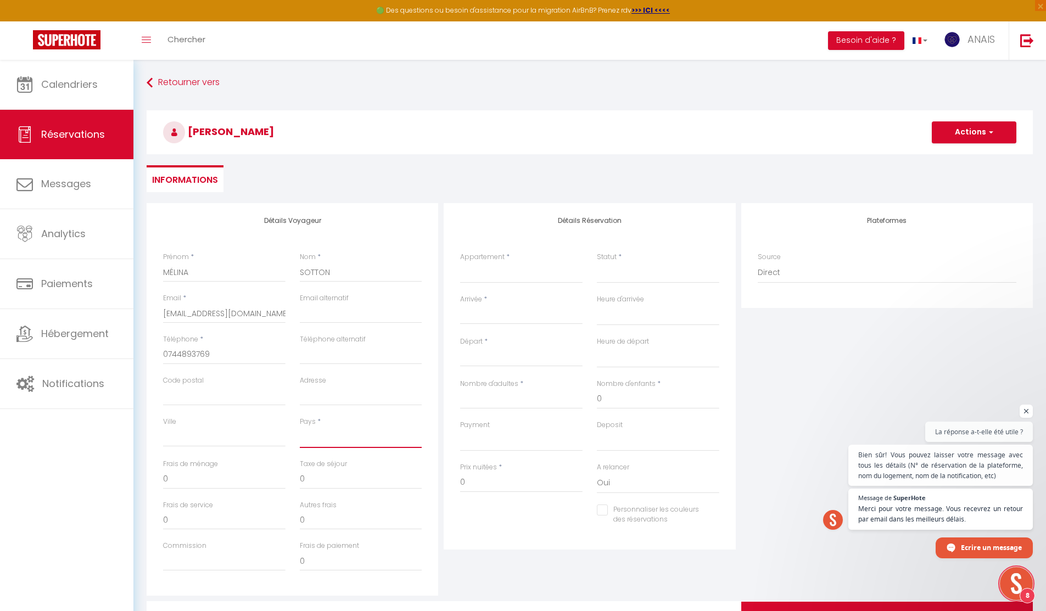
click at [342, 439] on select "France Portugal Afghanistan Albania Algeria American Samoa Andorra Angola Angui…" at bounding box center [361, 437] width 122 height 21
click at [300, 427] on select "France Portugal Afghanistan Albania Algeria American Samoa Andorra Angola Angui…" at bounding box center [361, 437] width 122 height 21
click at [497, 279] on select "Stud'Ain - Studio Confort Chez Odile & Colin Le Chill House centre ville Renais…" at bounding box center [521, 272] width 122 height 21
click at [460, 262] on select "Stud'Ain - Studio Confort Chez Odile & Colin Le Chill House centre ville Renais…" at bounding box center [521, 272] width 122 height 21
click at [638, 275] on select "Confirmé Non Confirmé Annulé Annulé par le voyageur No Show Request" at bounding box center [658, 272] width 122 height 21
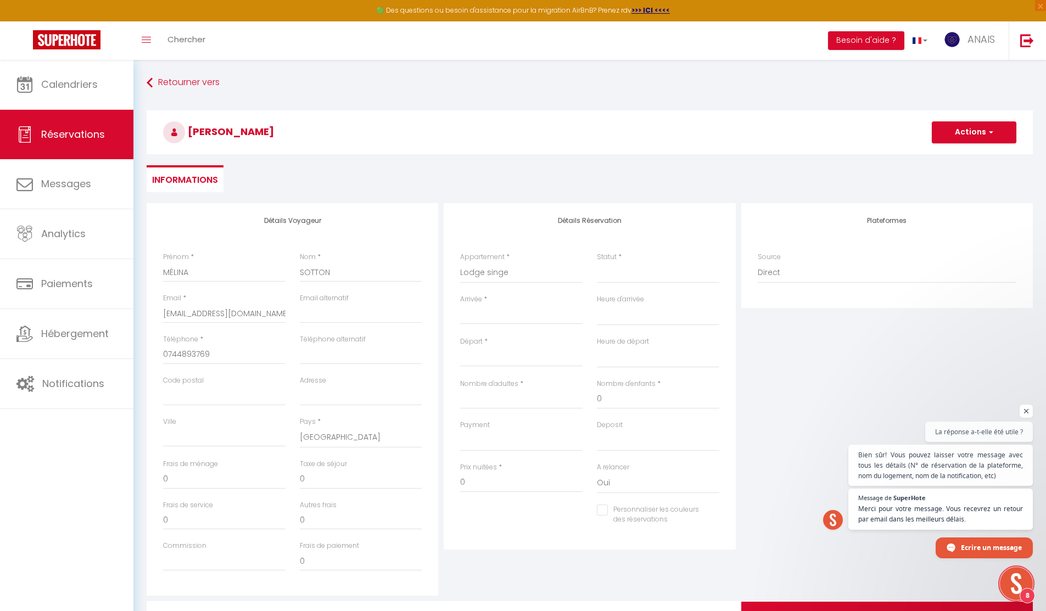
click at [480, 315] on input "Arrivée" at bounding box center [521, 315] width 122 height 14
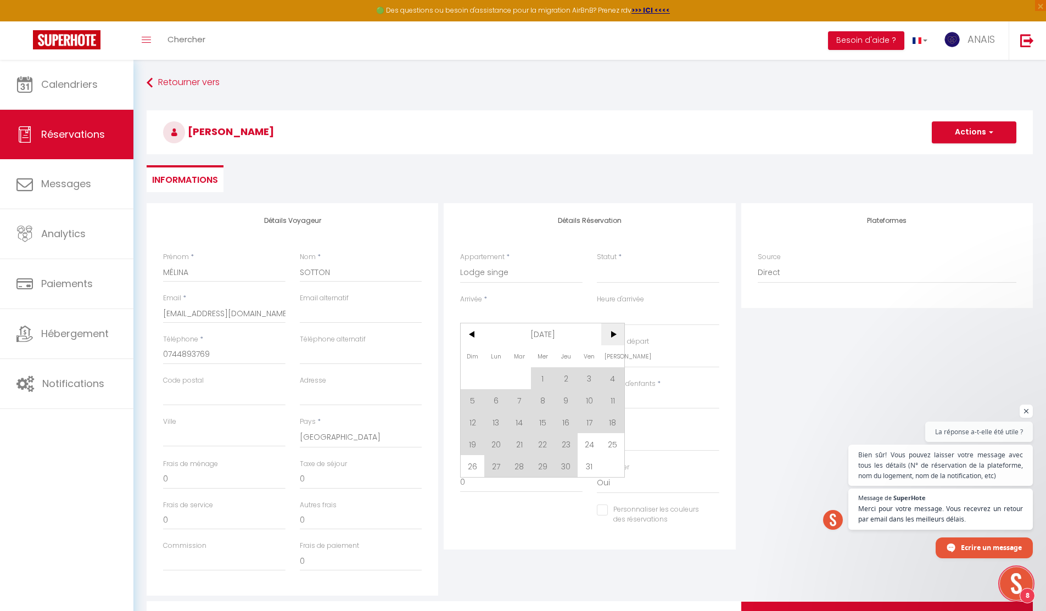
click at [611, 336] on span ">" at bounding box center [613, 334] width 24 height 22
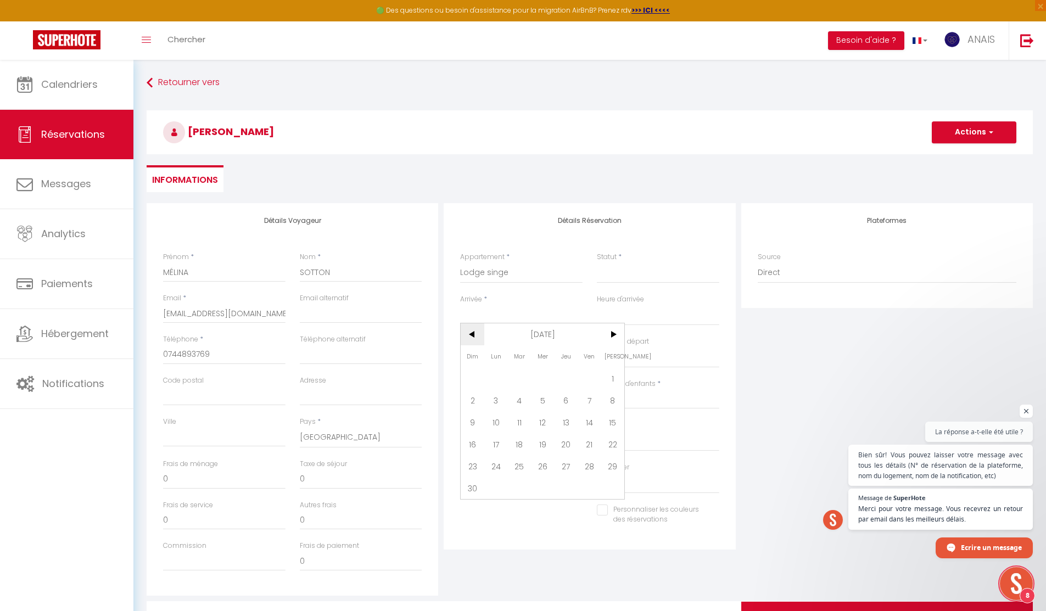
click at [472, 333] on span "<" at bounding box center [473, 334] width 24 height 22
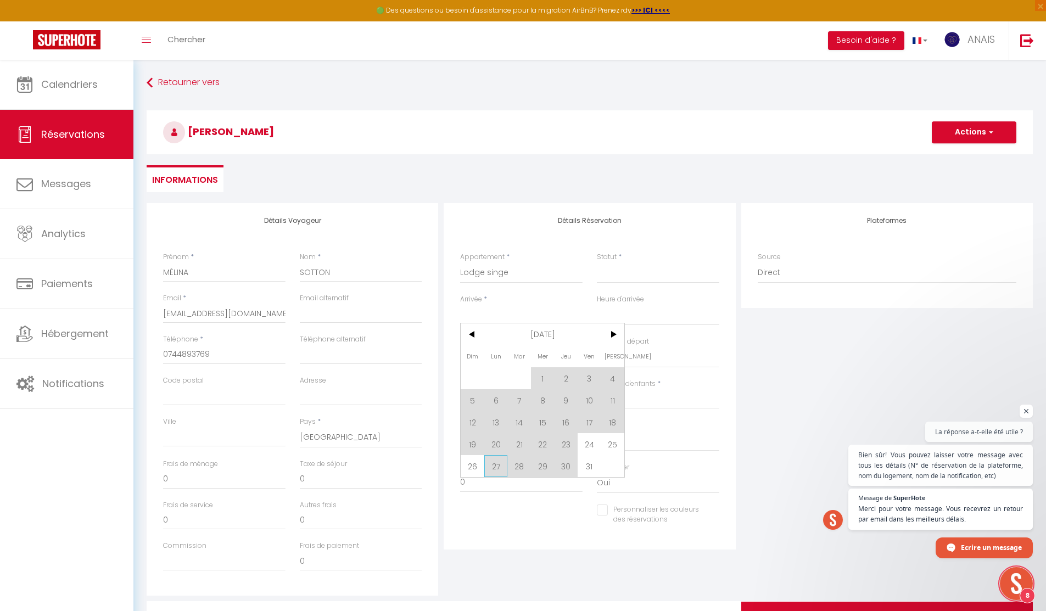
click at [497, 468] on span "27" at bounding box center [496, 466] width 24 height 22
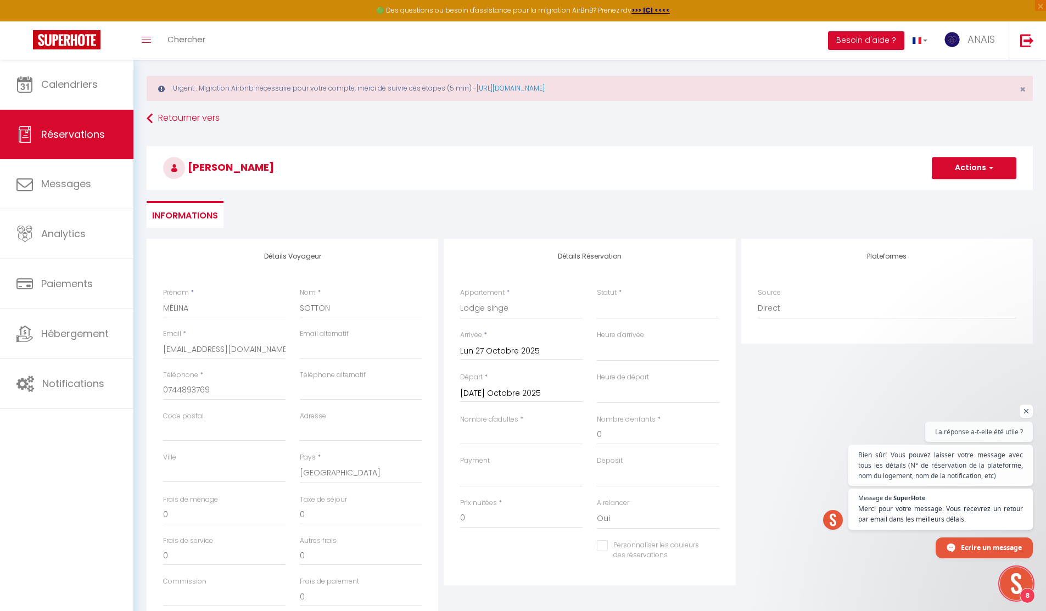
scroll to position [12, 0]
click at [501, 391] on input "Mar 28 Octobre 2025" at bounding box center [521, 392] width 122 height 14
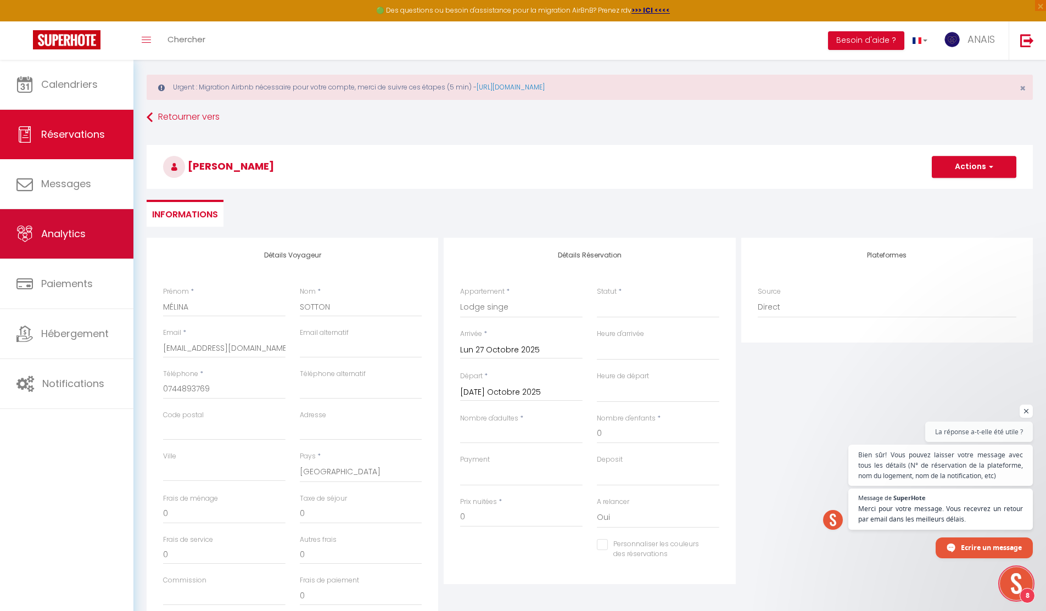
scroll to position [84, 0]
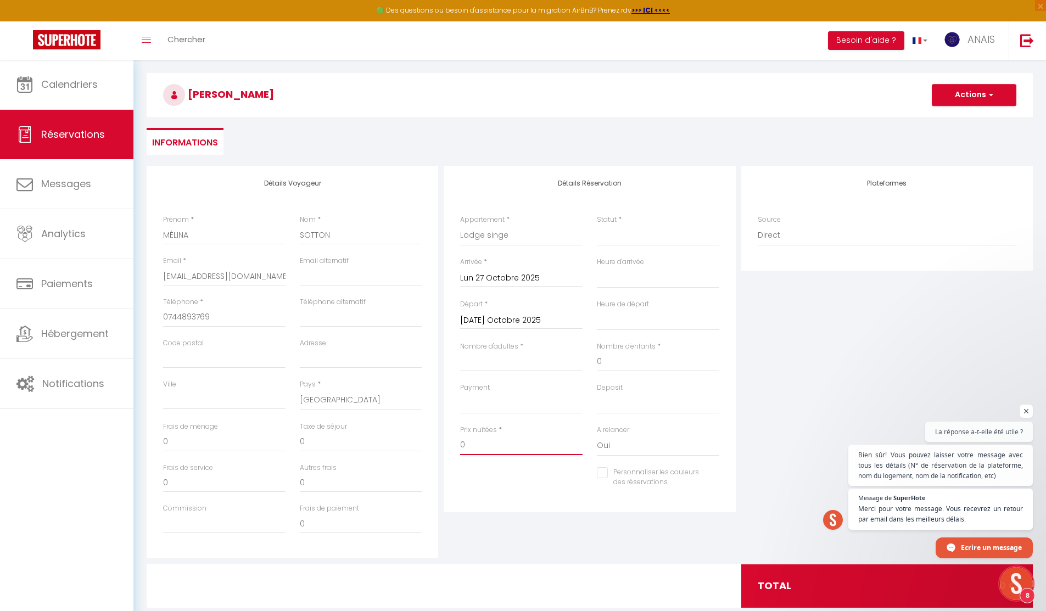
click at [514, 436] on input "0" at bounding box center [521, 445] width 122 height 20
click at [503, 367] on input "Nombre d'adultes" at bounding box center [521, 362] width 122 height 20
click at [629, 234] on select "Confirmé Non Confirmé Annulé Annulé par le voyageur No Show Request" at bounding box center [658, 235] width 122 height 21
click at [597, 225] on select "Confirmé Non Confirmé Annulé Annulé par le voyageur No Show Request" at bounding box center [658, 235] width 122 height 21
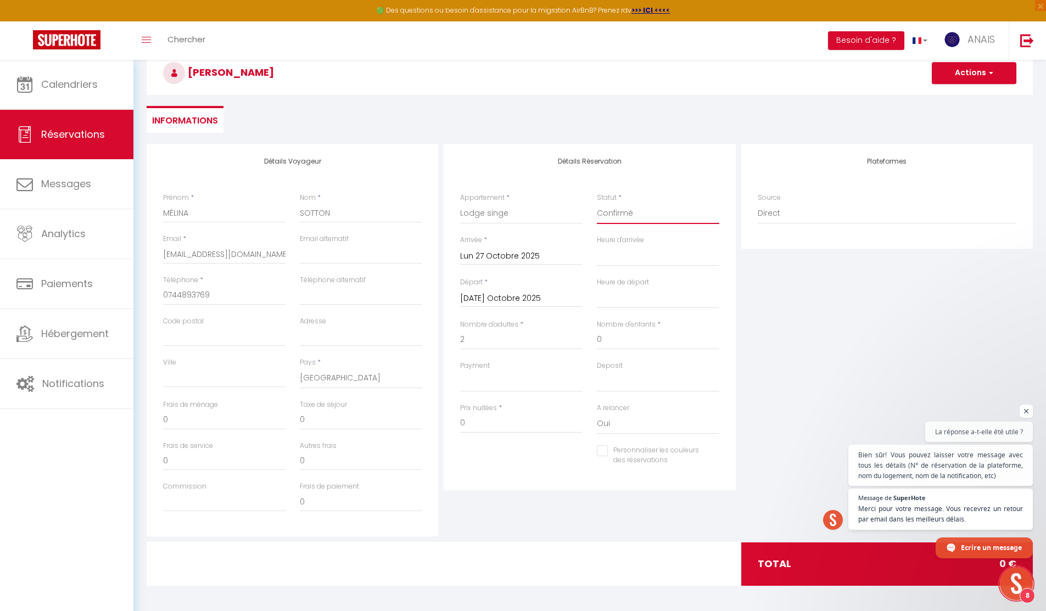
scroll to position [108, 0]
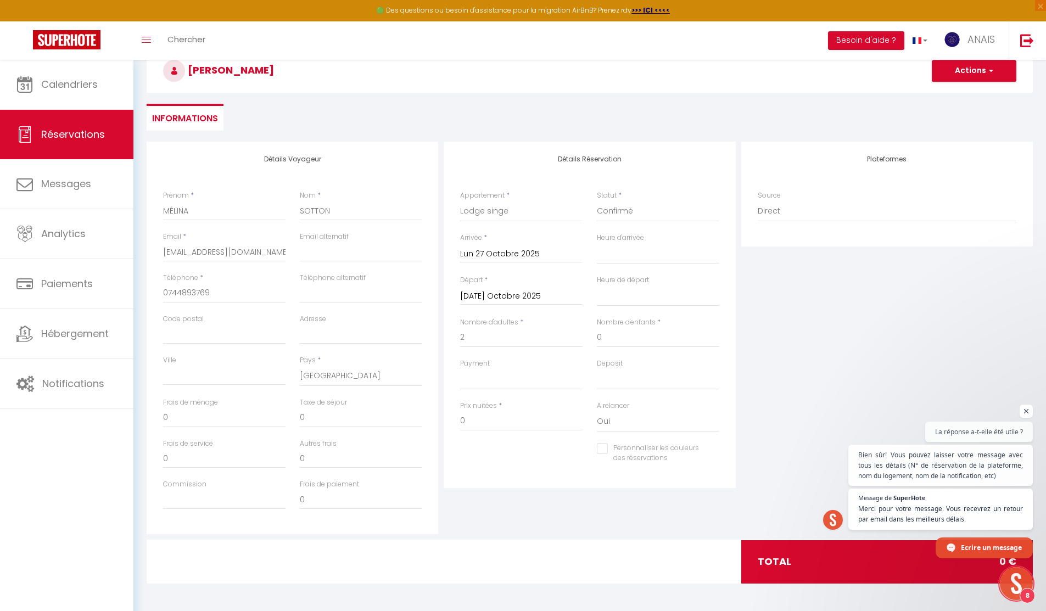
click at [601, 447] on input "Personnaliser les couleurs des réservations" at bounding box center [651, 448] width 109 height 11
click at [497, 411] on input "0" at bounding box center [521, 421] width 122 height 20
click at [491, 417] on input "0" at bounding box center [521, 421] width 122 height 20
click at [565, 473] on div "Personnaliser les couleurs des réservations #D7092E" at bounding box center [589, 464] width 273 height 42
click at [710, 456] on div "Personnaliser les couleurs des réservations #D7092E" at bounding box center [658, 458] width 122 height 31
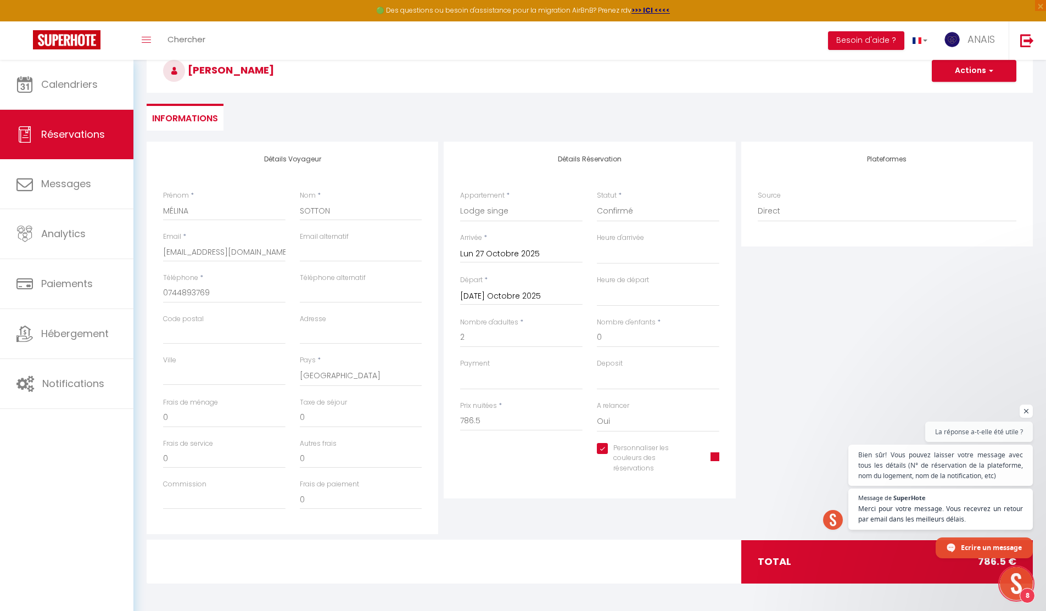
click at [715, 458] on span at bounding box center [714, 456] width 9 height 9
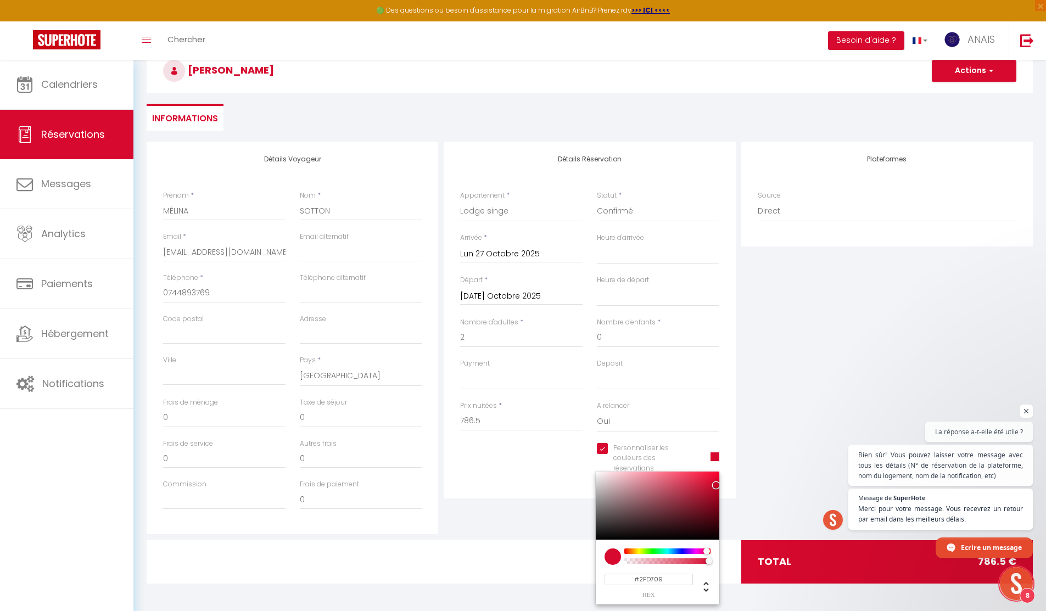
click at [650, 552] on div at bounding box center [667, 550] width 84 height 5
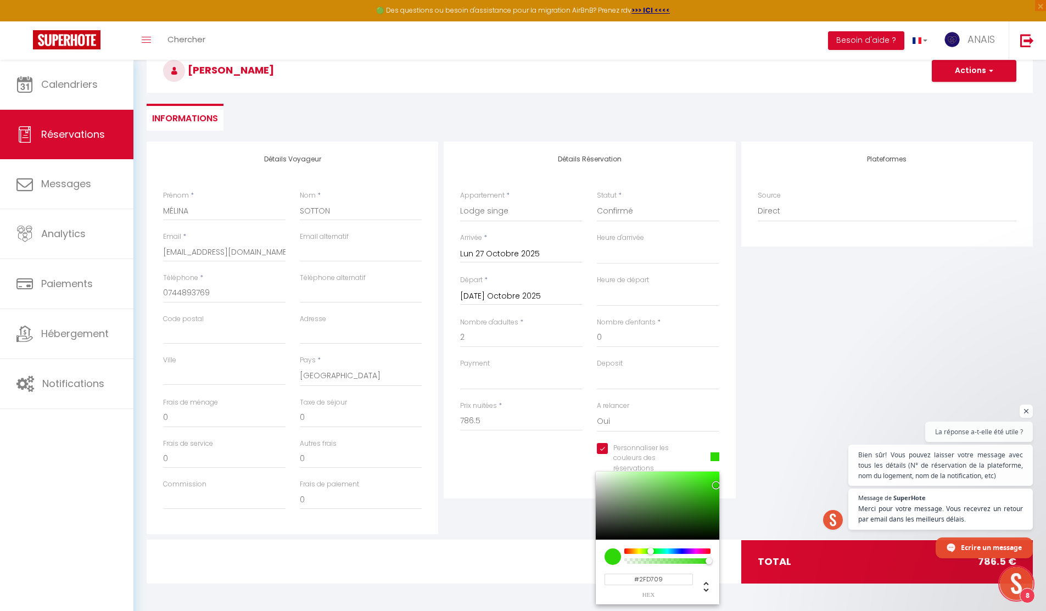
click at [844, 334] on div "Plateformes Source Direct Airbnb.com Booking.com Chalet montagne Expedia Gite d…" at bounding box center [886, 338] width 297 height 392
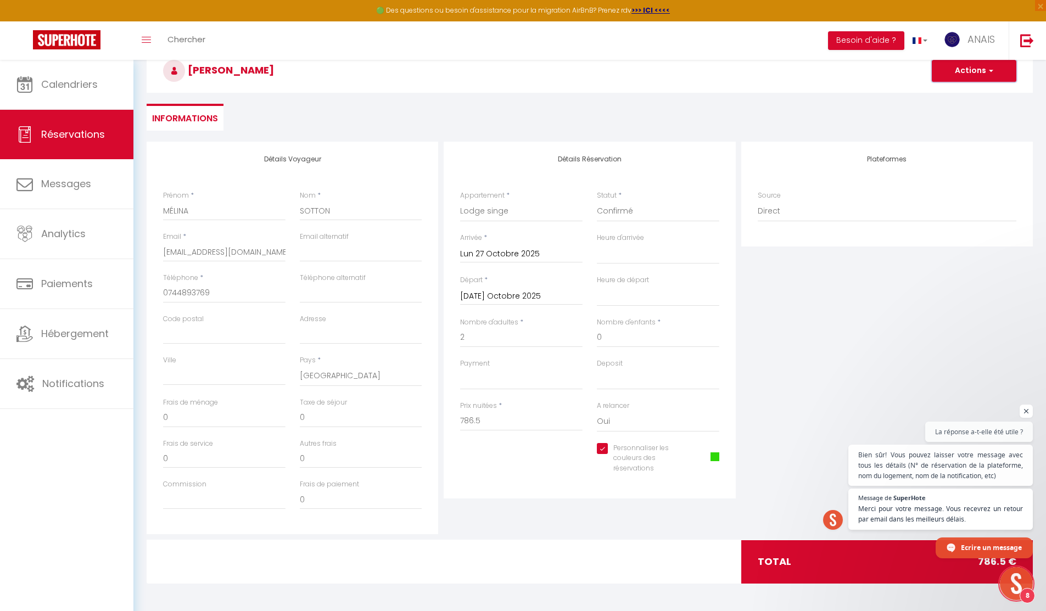
click at [980, 73] on button "Actions" at bounding box center [974, 71] width 85 height 22
click at [557, 291] on input "Mar 28 Octobre 2025" at bounding box center [521, 296] width 122 height 14
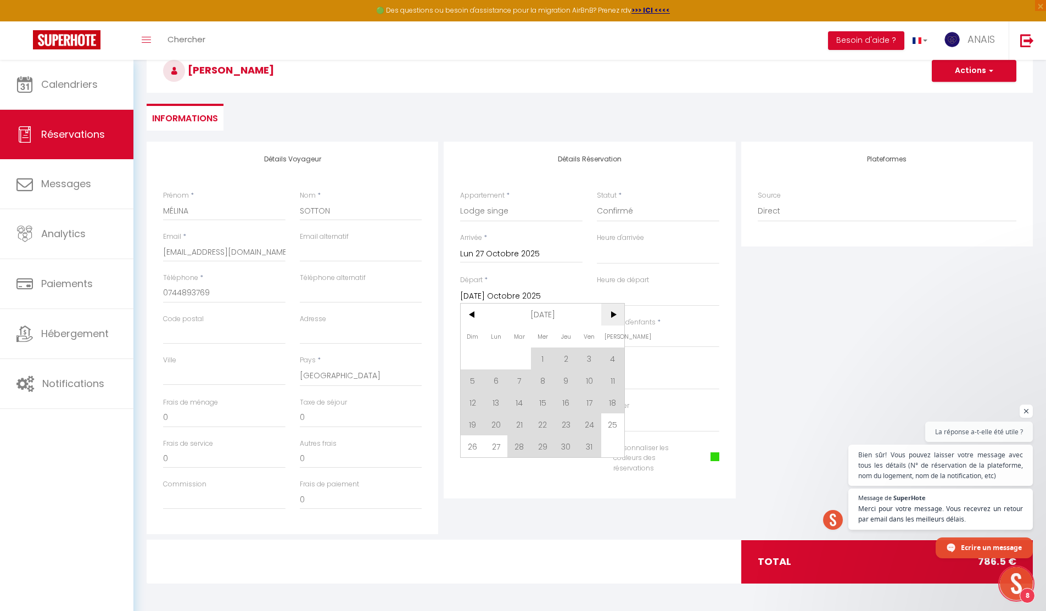
click at [619, 308] on span ">" at bounding box center [613, 315] width 24 height 22
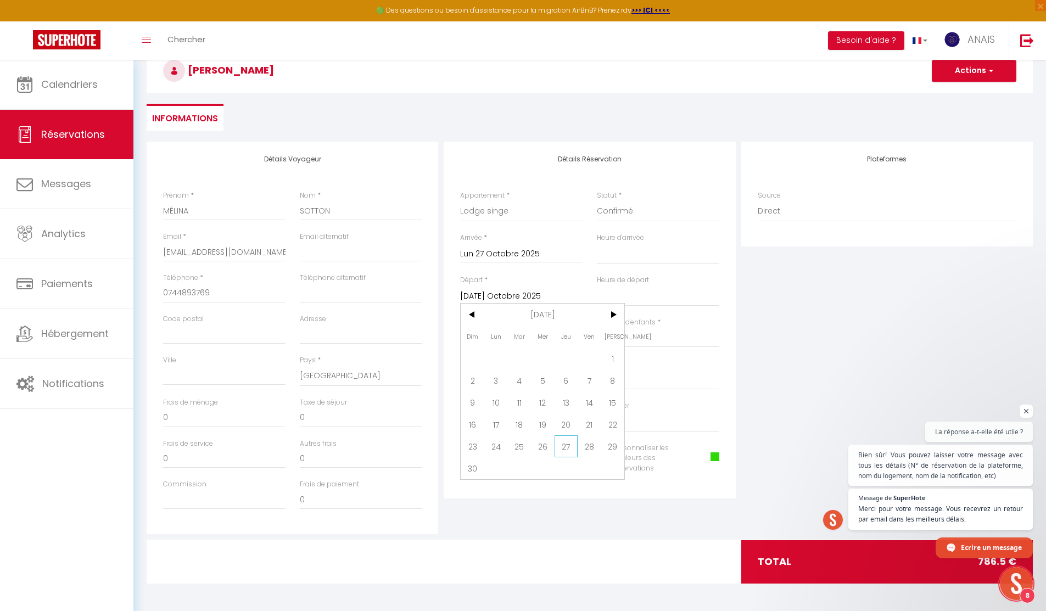
click at [563, 446] on span "27" at bounding box center [566, 446] width 24 height 22
click at [525, 254] on input "Lun 27 Octobre 2025" at bounding box center [521, 254] width 122 height 14
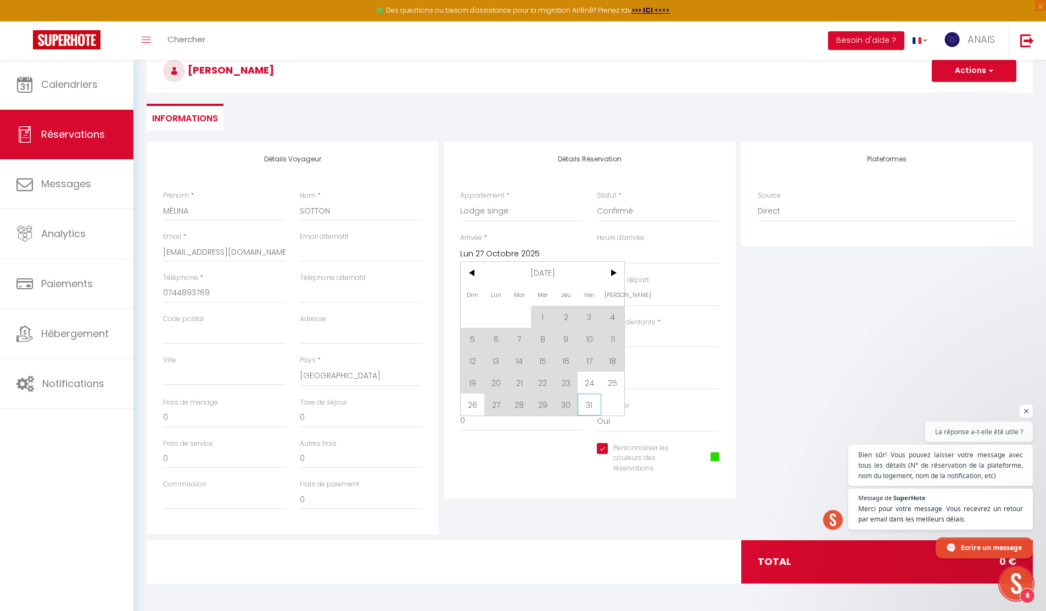
click at [581, 404] on span "31" at bounding box center [589, 405] width 24 height 22
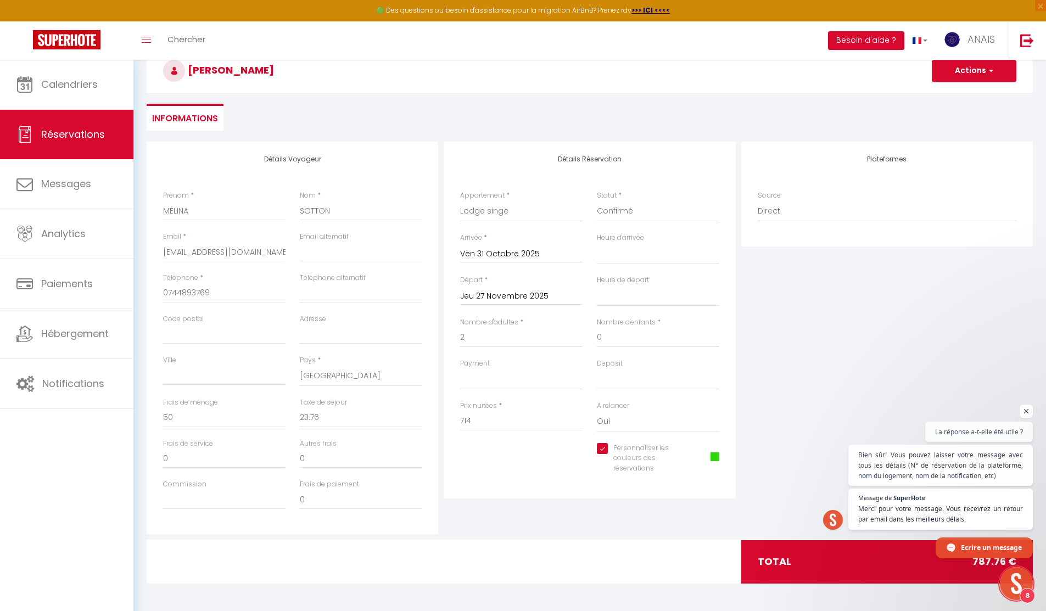
click at [507, 295] on input "Jeu 27 Novembre 2025" at bounding box center [521, 296] width 122 height 14
click at [467, 470] on span "30" at bounding box center [473, 468] width 24 height 22
drag, startPoint x: 499, startPoint y: 417, endPoint x: 443, endPoint y: 417, distance: 56.0
click at [443, 417] on div "Détails Réservation Appartement * Stud'Ain - Studio Confort Chez Odile & Colin …" at bounding box center [589, 338] width 297 height 392
click at [843, 330] on div "Plateformes Source Direct Airbnb.com Booking.com Chalet montagne Expedia Gite d…" at bounding box center [886, 338] width 297 height 392
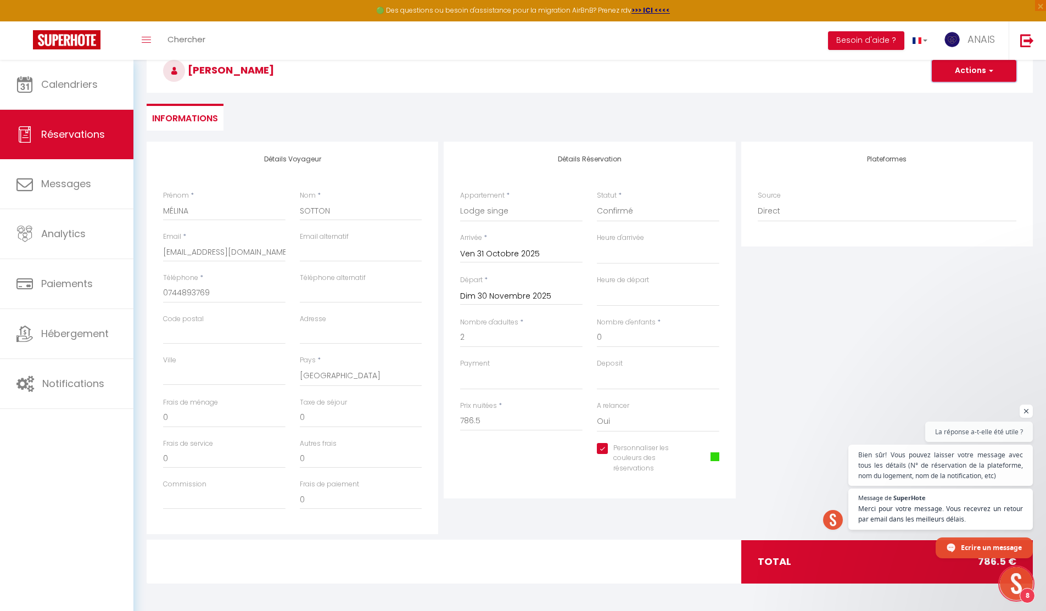
click at [956, 76] on button "Actions" at bounding box center [974, 71] width 85 height 22
click at [943, 93] on link "Enregistrer" at bounding box center [962, 95] width 87 height 14
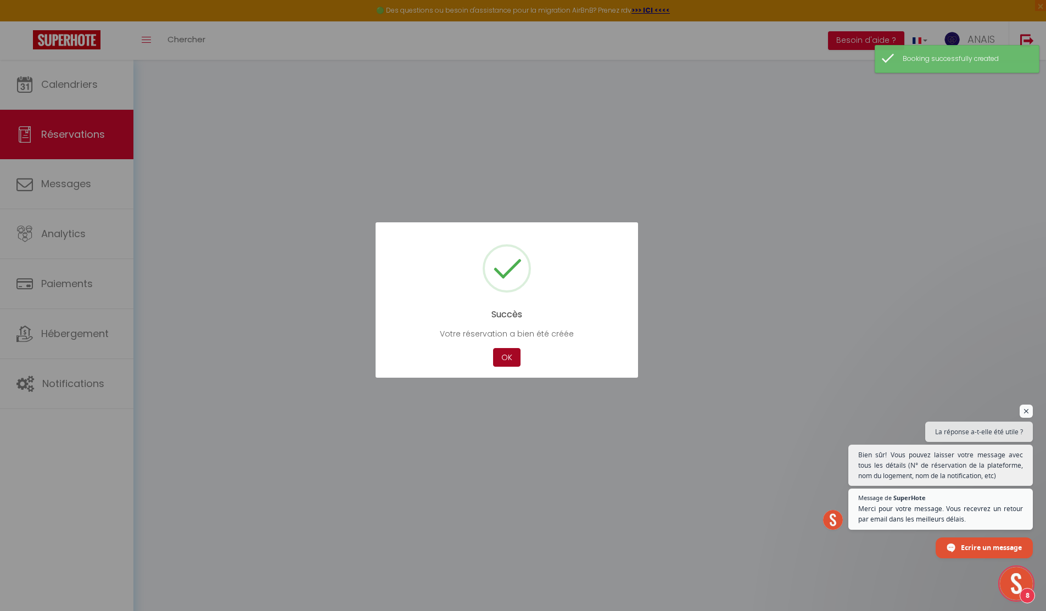
click at [499, 361] on button "OK" at bounding box center [506, 357] width 27 height 19
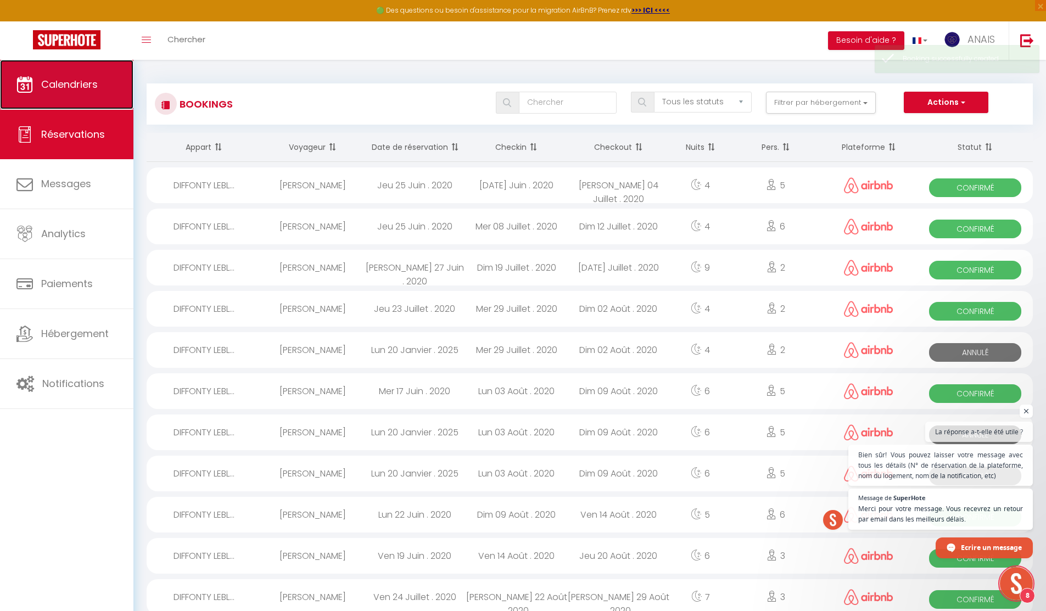
click at [43, 81] on span "Calendriers" at bounding box center [69, 84] width 57 height 14
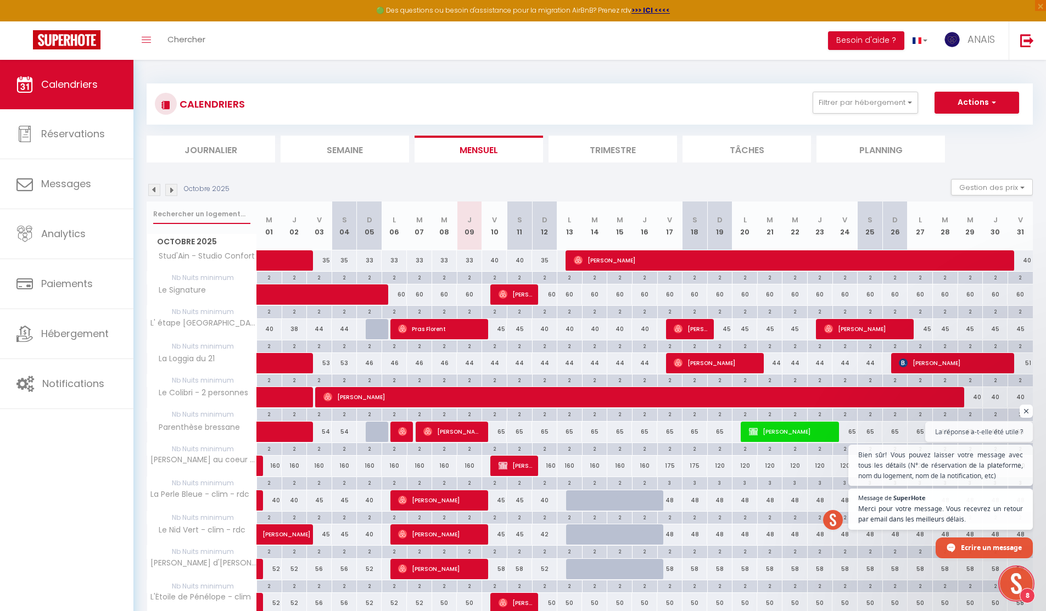
click at [172, 211] on input "text" at bounding box center [201, 214] width 97 height 20
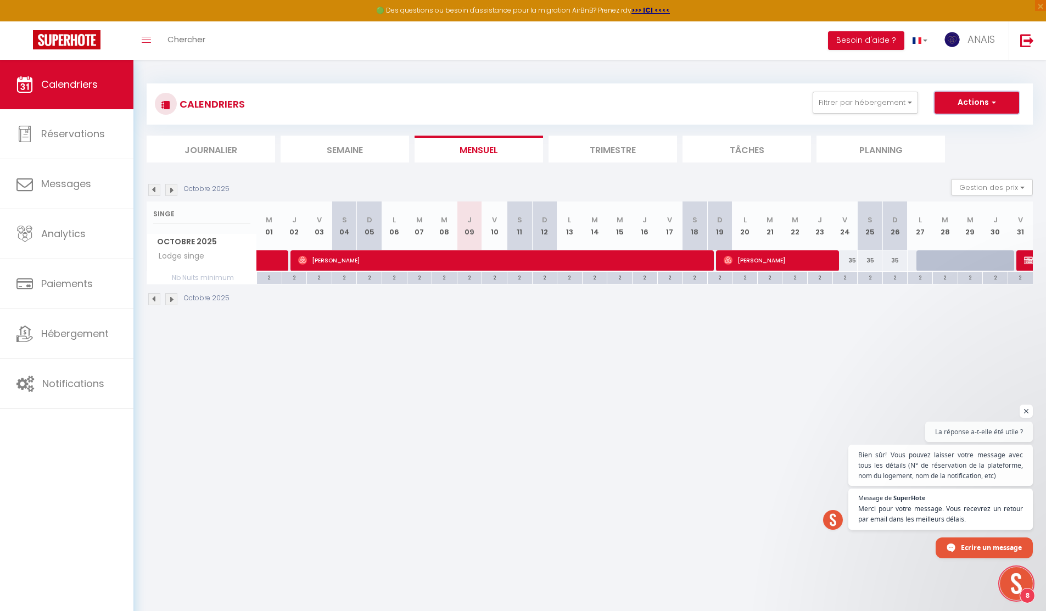
click at [961, 106] on button "Actions" at bounding box center [976, 103] width 85 height 22
click at [938, 128] on link "Nouvelle réservation" at bounding box center [965, 128] width 96 height 16
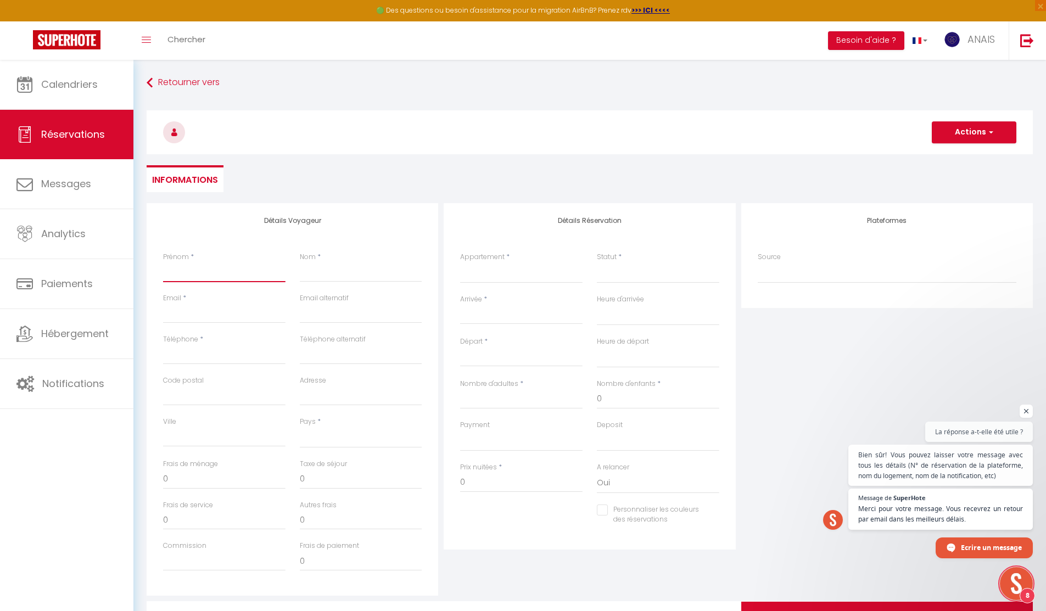
click at [239, 266] on input "Prénom" at bounding box center [224, 272] width 122 height 20
click at [324, 273] on input "Nom" at bounding box center [361, 272] width 122 height 20
click at [228, 306] on input "Email client" at bounding box center [224, 314] width 122 height 20
paste input "melinacss14@gmail.com"
click at [235, 349] on input "Téléphone" at bounding box center [224, 355] width 122 height 20
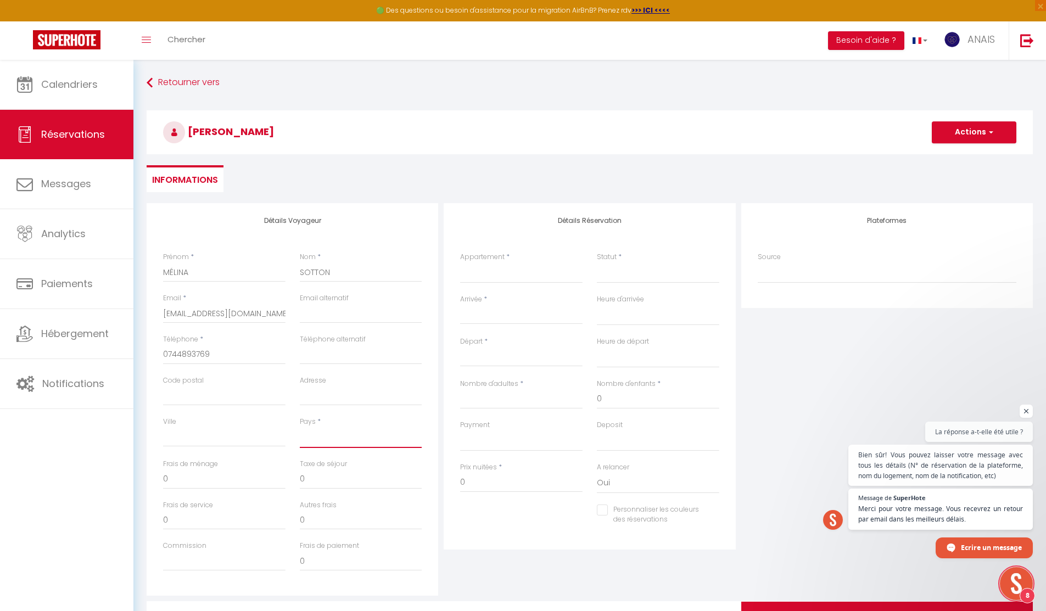
click at [334, 439] on select "France Portugal Afghanistan Albania Algeria American Samoa Andorra Angola Angui…" at bounding box center [361, 437] width 122 height 21
click at [300, 427] on select "France Portugal Afghanistan Albania Algeria American Samoa Andorra Angola Angui…" at bounding box center [361, 437] width 122 height 21
click at [492, 403] on input "Nombre d'adultes" at bounding box center [521, 399] width 122 height 20
click at [528, 265] on select "Stud'Ain - Studio Confort Chez Odile & Colin Le Chill House centre ville Renais…" at bounding box center [521, 272] width 122 height 21
click at [460, 262] on select "Stud'Ain - Studio Confort Chez Odile & Colin Le Chill House centre ville Renais…" at bounding box center [521, 272] width 122 height 21
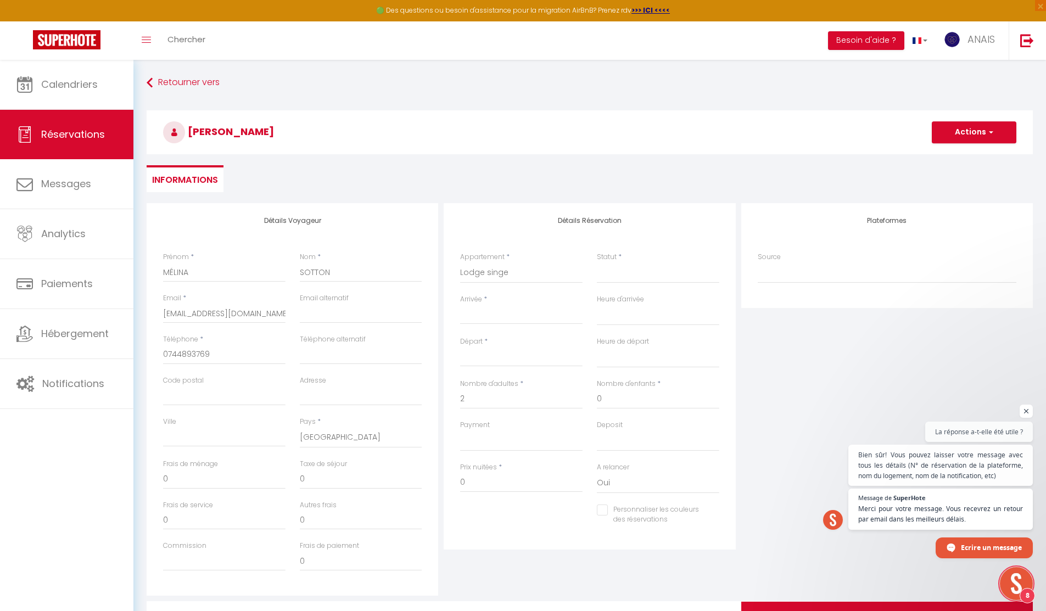
click at [517, 310] on input "Arrivée" at bounding box center [521, 315] width 122 height 14
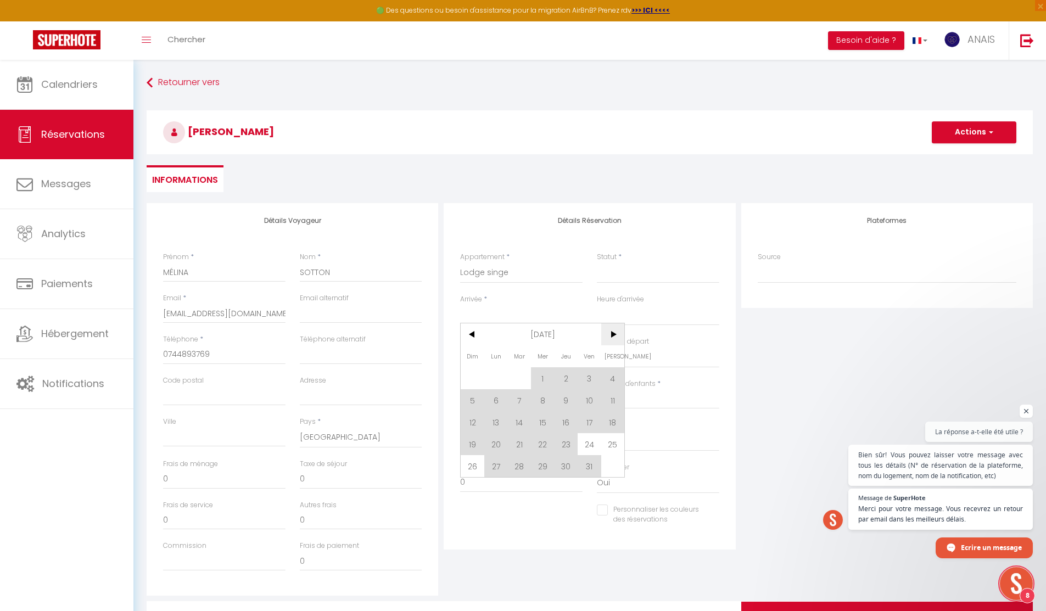
click at [611, 338] on span ">" at bounding box center [613, 334] width 24 height 22
click at [469, 482] on span "30" at bounding box center [473, 488] width 24 height 22
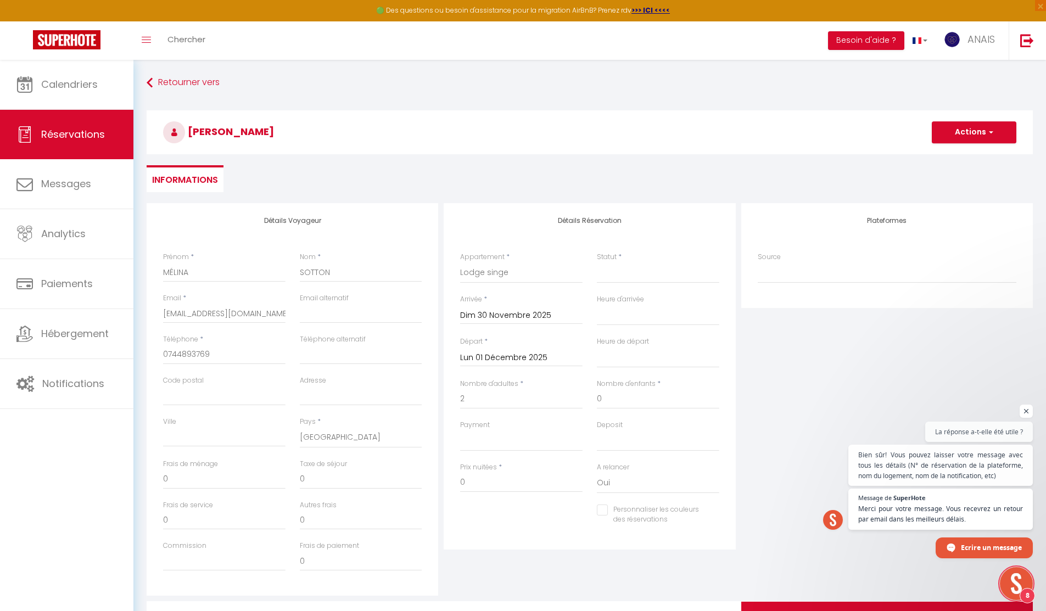
click at [511, 357] on input "Lun 01 Décembre 2025" at bounding box center [521, 358] width 122 height 14
click at [543, 512] on span "31" at bounding box center [543, 508] width 24 height 22
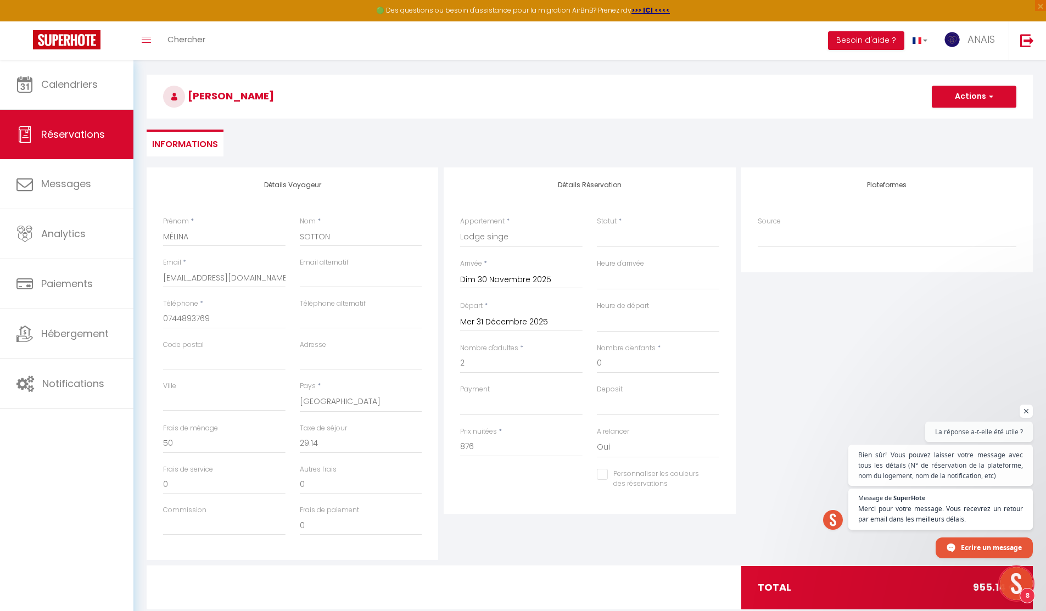
scroll to position [83, 0]
drag, startPoint x: 478, startPoint y: 444, endPoint x: 456, endPoint y: 445, distance: 22.0
click at [456, 445] on div "Prix nuitées * 876" at bounding box center [521, 447] width 137 height 42
click at [597, 473] on input "Personnaliser les couleurs des réservations" at bounding box center [651, 473] width 109 height 11
click at [712, 482] on span at bounding box center [714, 482] width 9 height 9
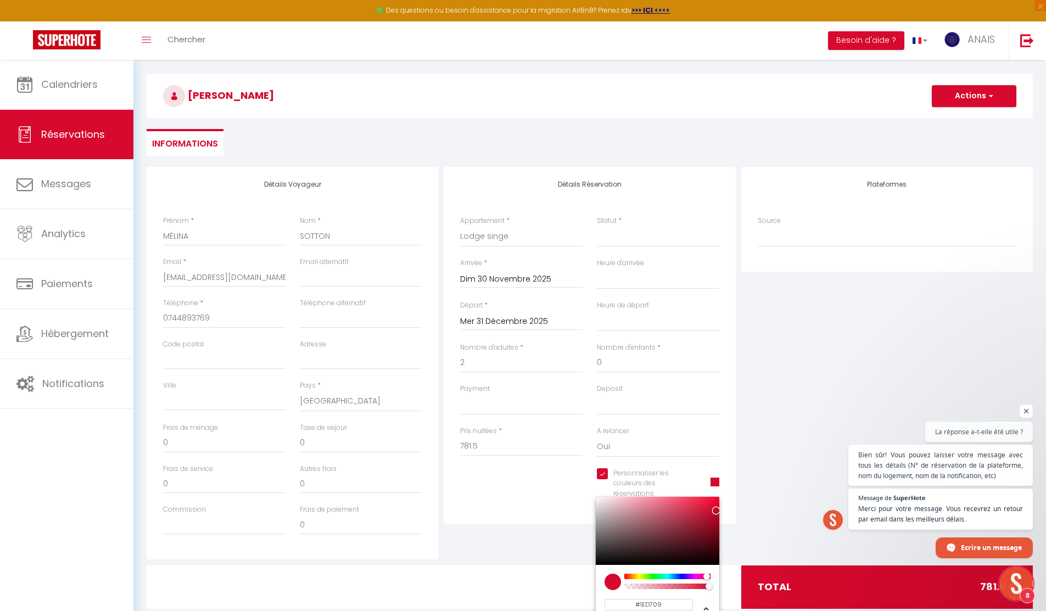
click at [652, 575] on div at bounding box center [667, 576] width 84 height 5
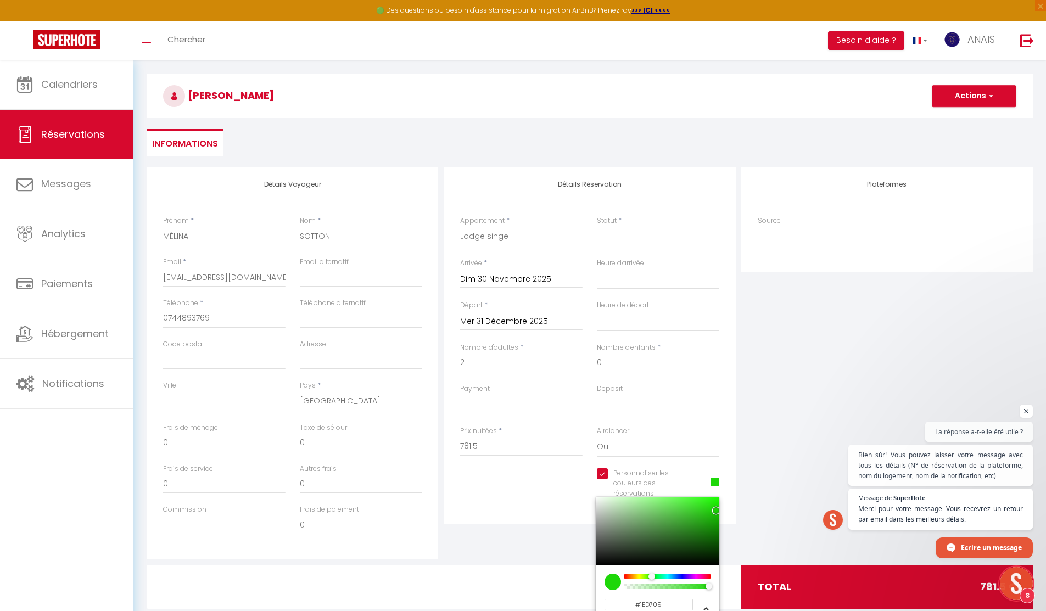
click at [813, 463] on div "Plateformes Source Direct Airbnb.com Booking.com Chalet montagne Expedia Gite d…" at bounding box center [886, 363] width 297 height 392
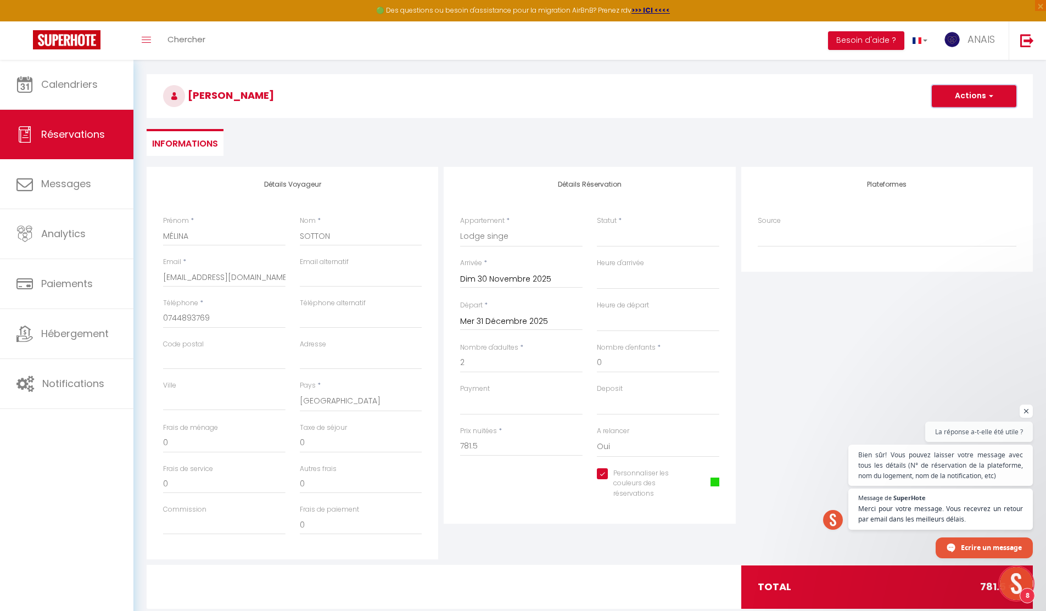
click at [965, 94] on button "Actions" at bounding box center [974, 96] width 85 height 22
click at [683, 231] on select "Confirmé Non Confirmé Annulé Annulé par le voyageur No Show Request" at bounding box center [658, 236] width 122 height 21
click at [597, 226] on select "Confirmé Non Confirmé Annulé Annulé par le voyageur No Show Request" at bounding box center [658, 236] width 122 height 21
click at [981, 92] on button "Actions" at bounding box center [974, 96] width 85 height 22
click at [956, 121] on link "Enregistrer" at bounding box center [962, 120] width 87 height 14
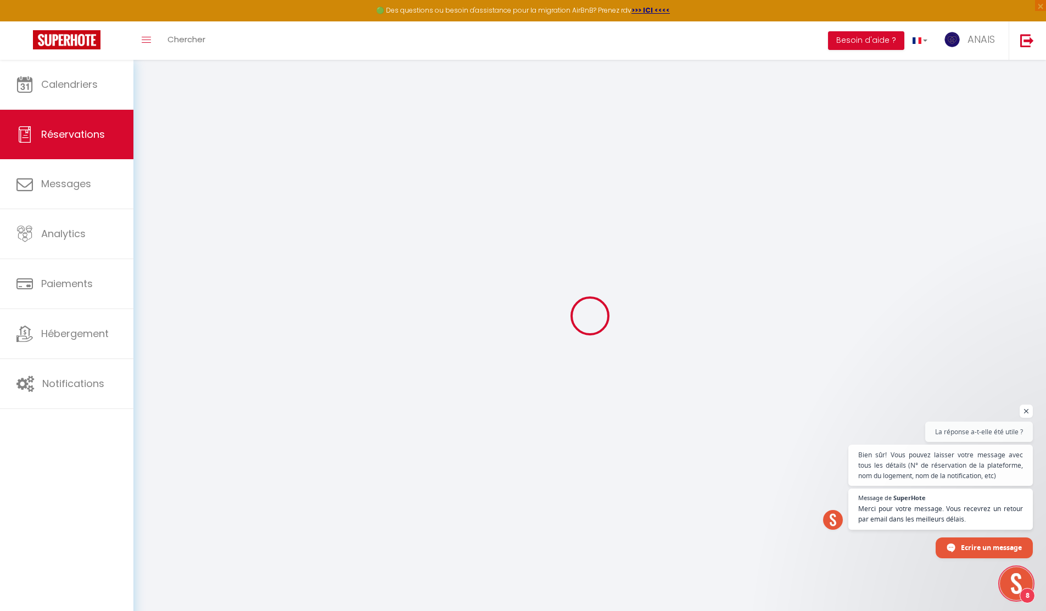
scroll to position [60, 0]
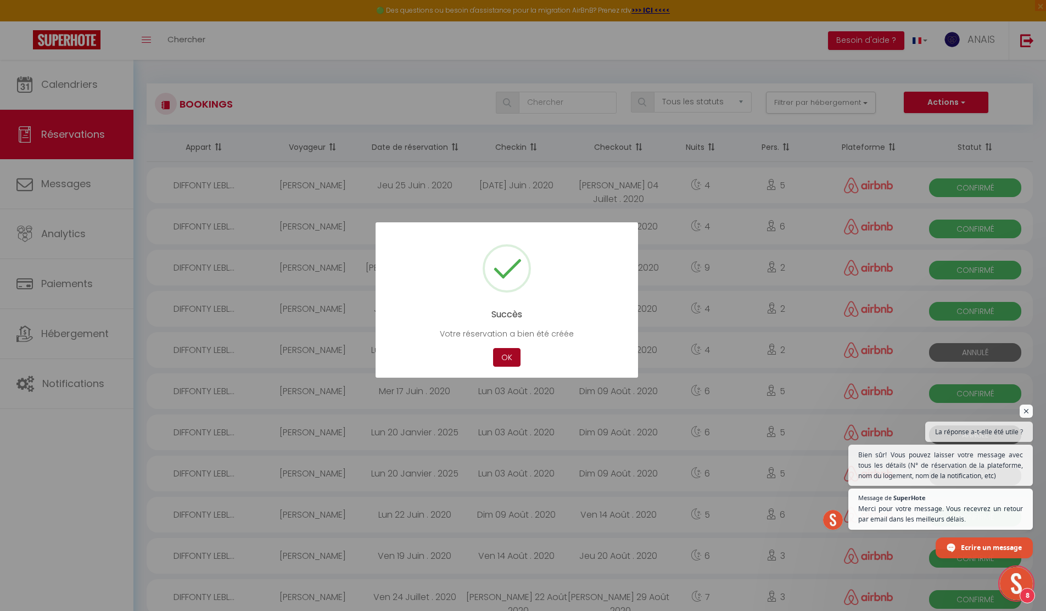
click at [507, 354] on button "OK" at bounding box center [506, 357] width 27 height 19
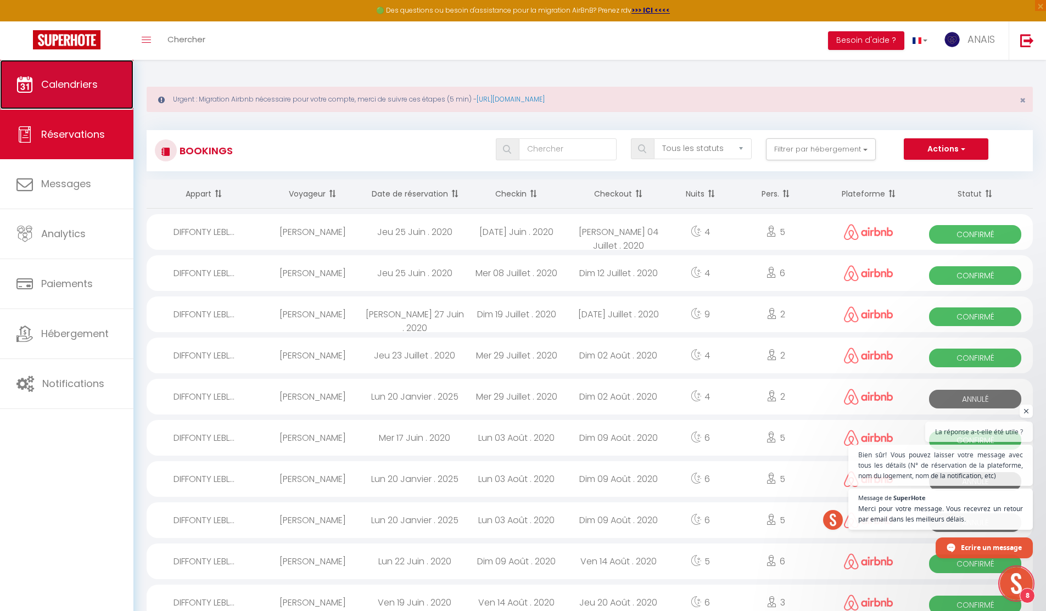
click at [54, 83] on span "Calendriers" at bounding box center [69, 84] width 57 height 14
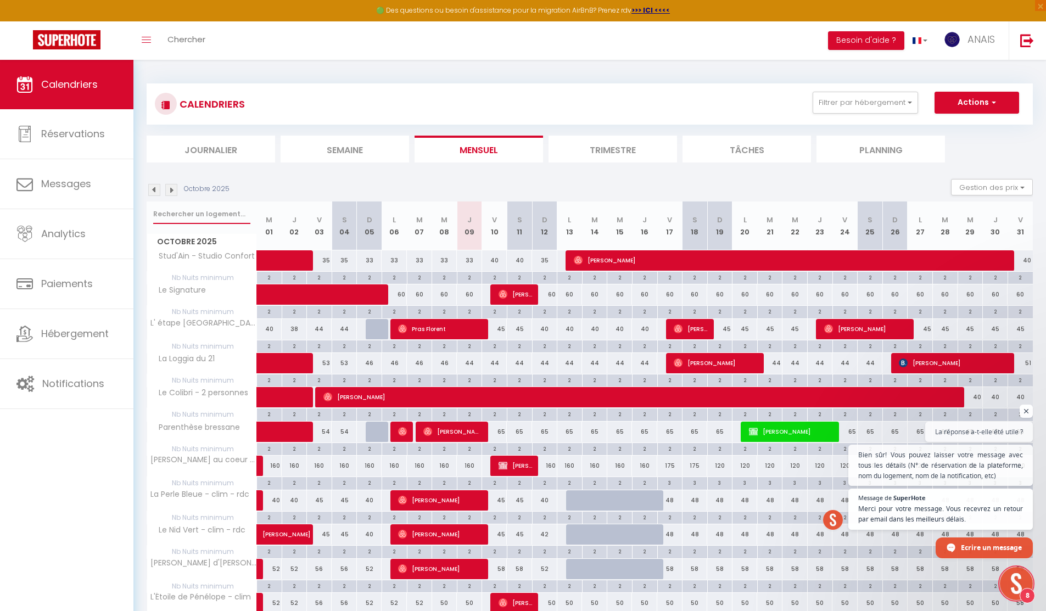
click at [177, 215] on input "text" at bounding box center [201, 214] width 97 height 20
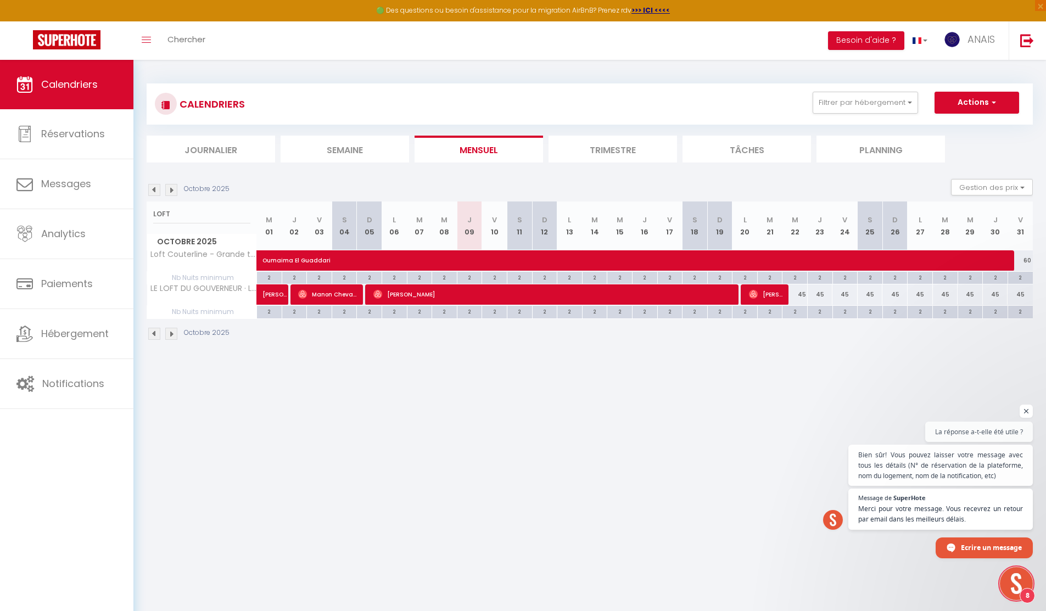
click at [172, 193] on img at bounding box center [171, 190] width 12 height 12
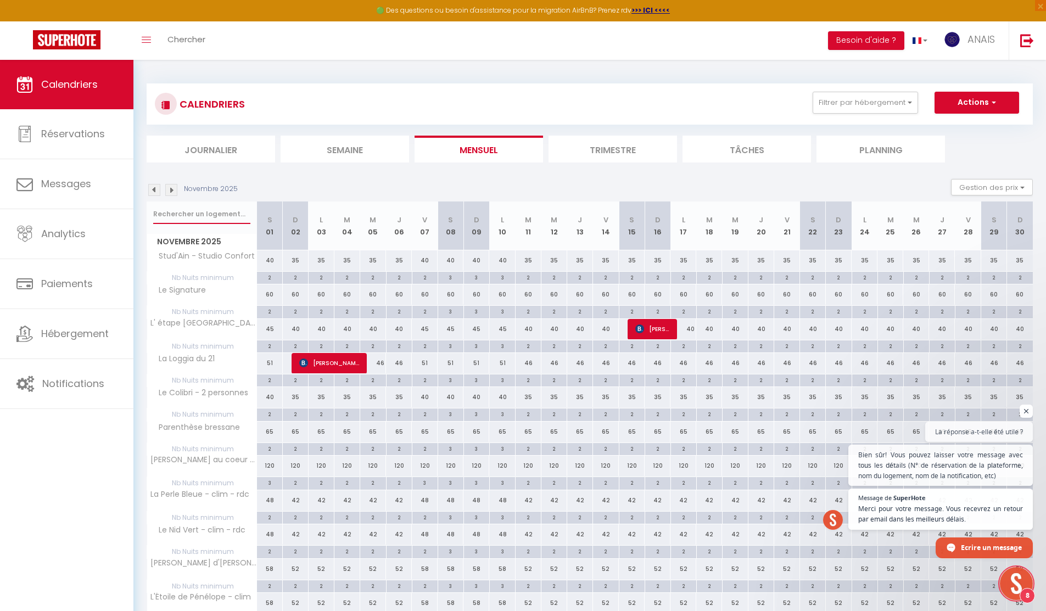
click at [168, 218] on input "text" at bounding box center [201, 214] width 97 height 20
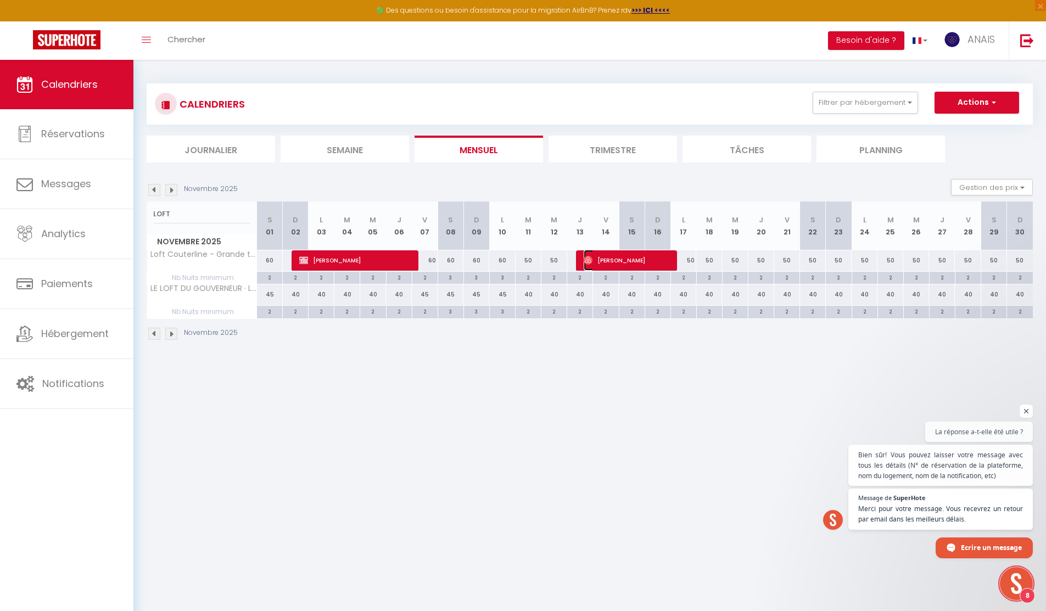
click at [634, 267] on span "Nath Mahamoud" at bounding box center [626, 260] width 86 height 21
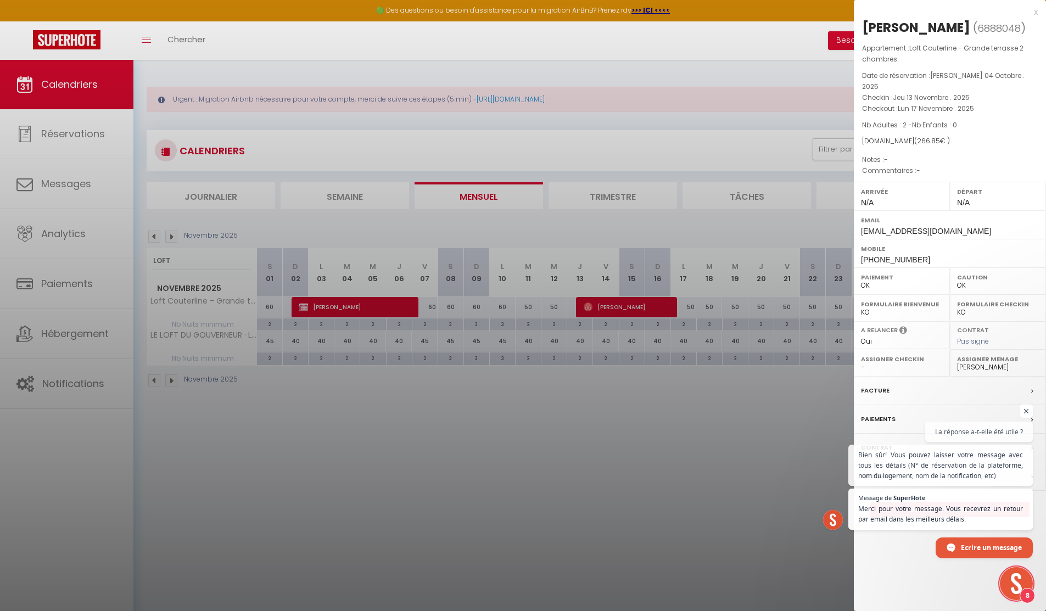
click at [419, 445] on div at bounding box center [523, 305] width 1046 height 611
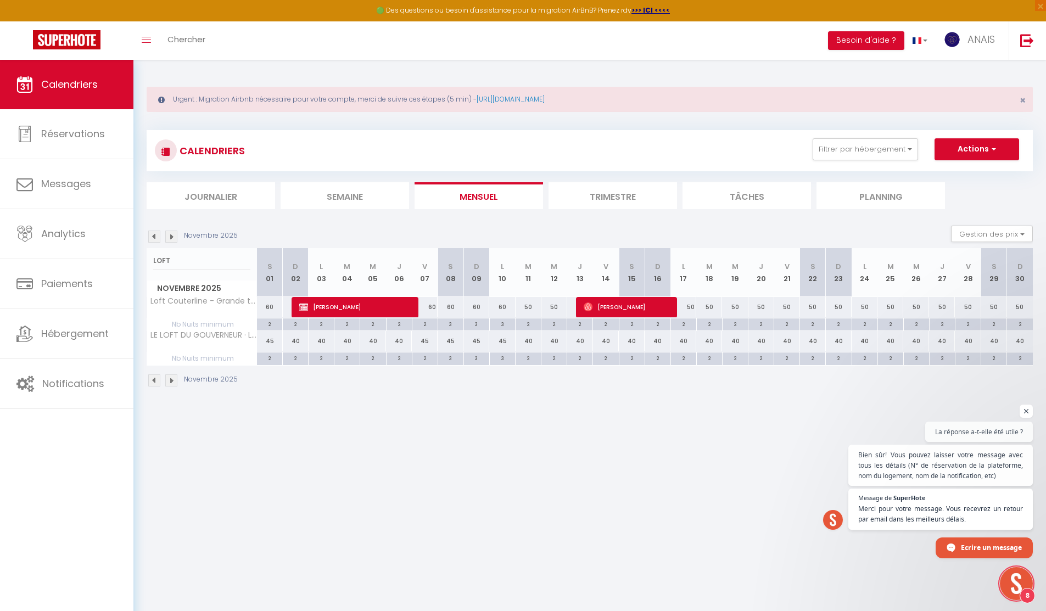
click at [691, 313] on div "50" at bounding box center [683, 307] width 26 height 20
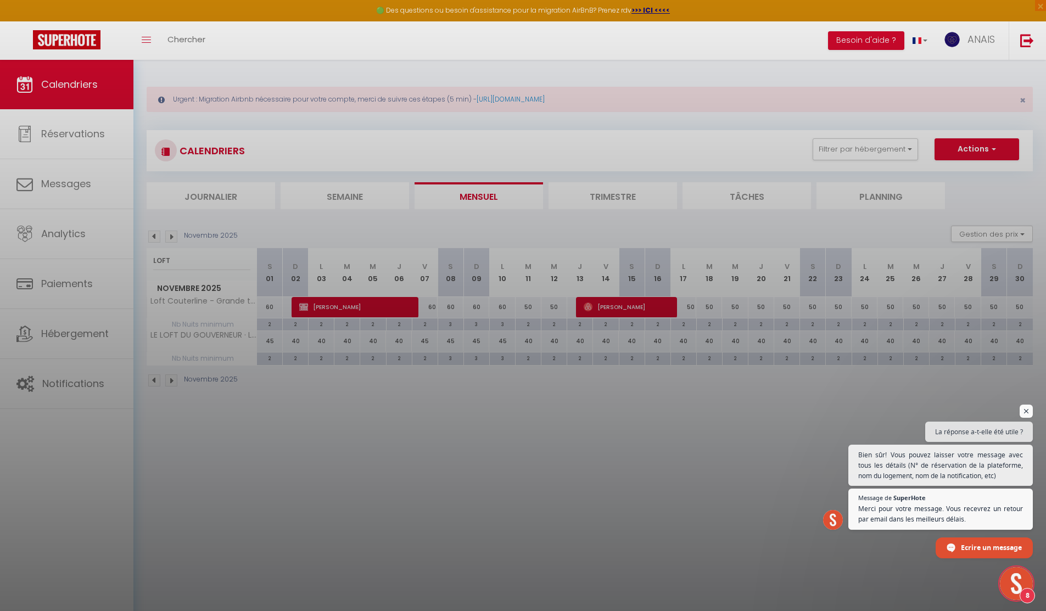
click at [691, 313] on div at bounding box center [523, 305] width 1046 height 611
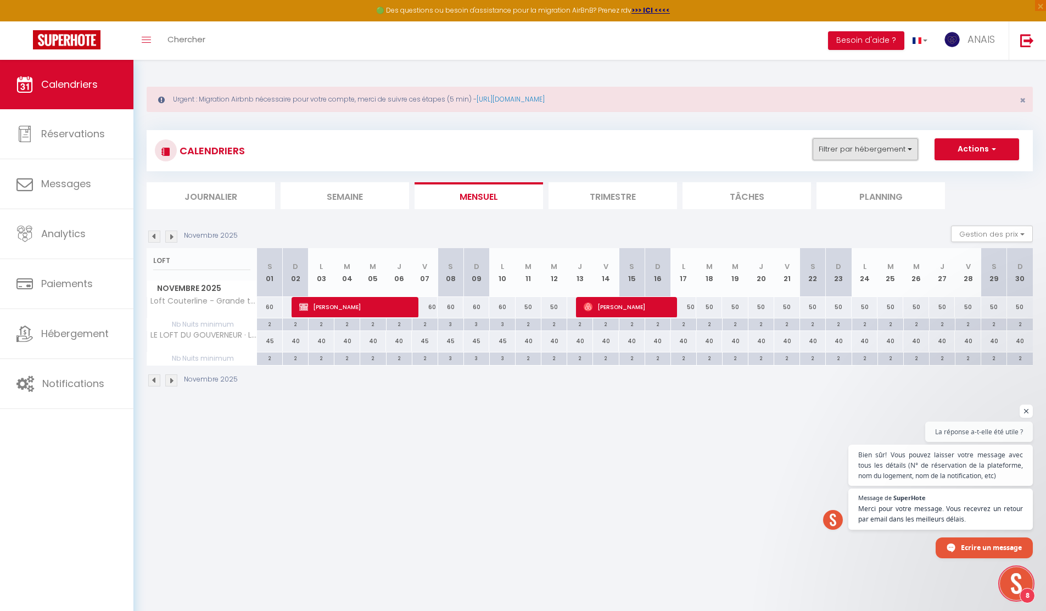
click at [868, 153] on button "Filtrer par hébergement" at bounding box center [864, 149] width 105 height 22
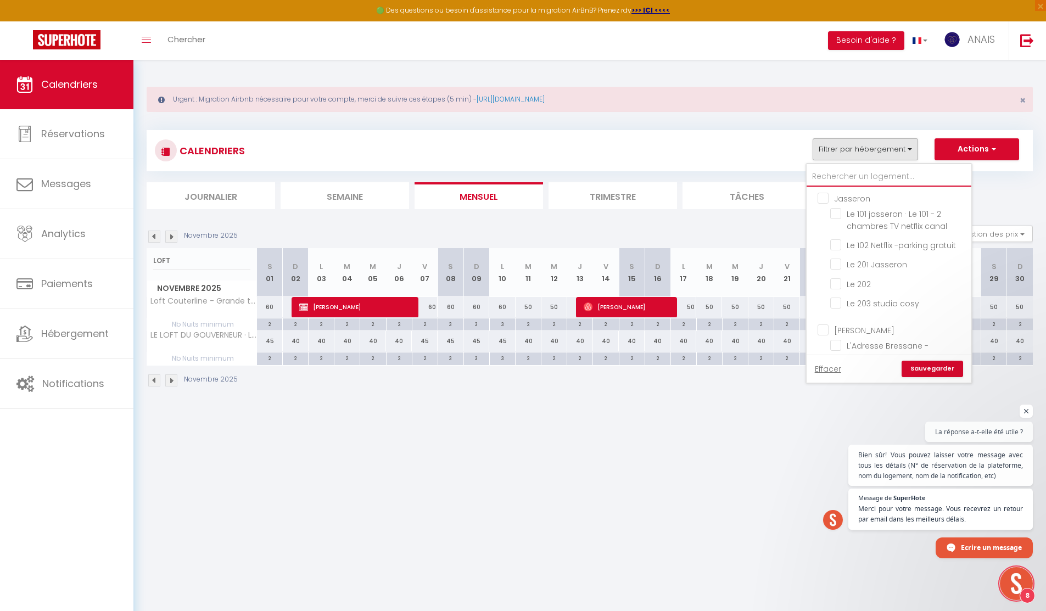
click at [855, 168] on input "text" at bounding box center [888, 177] width 165 height 20
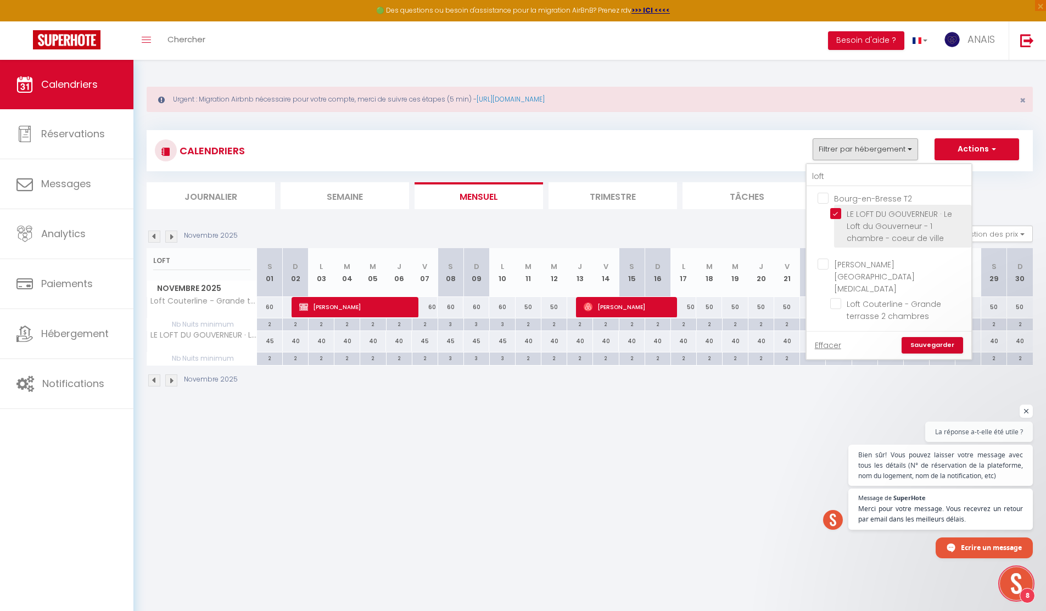
click at [834, 210] on input "LE LOFT DU GOUVERNEUR · Le Loft du Gouverneur - 1 chambre - coeur de ville" at bounding box center [898, 213] width 137 height 11
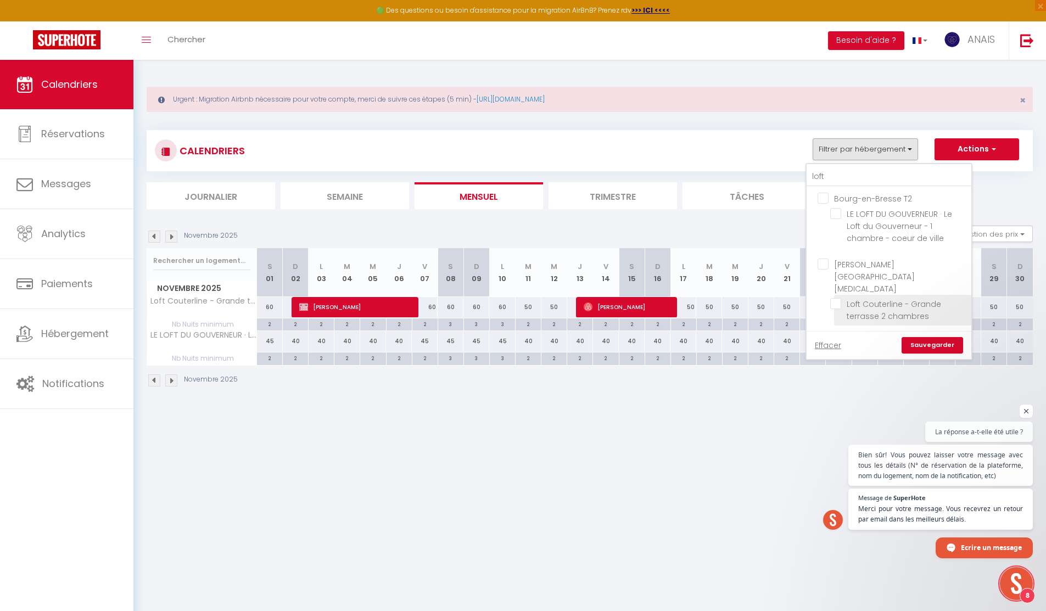
click at [834, 298] on input "Loft Couterline - Grande terrasse 2 chambres" at bounding box center [898, 303] width 137 height 11
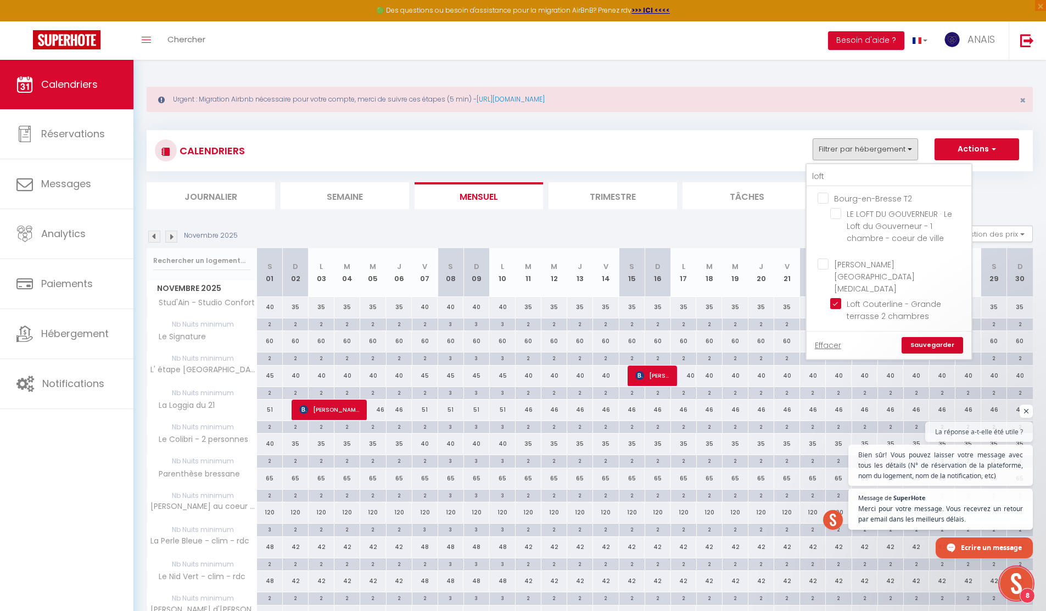
click at [931, 337] on link "Sauvegarder" at bounding box center [931, 345] width 61 height 16
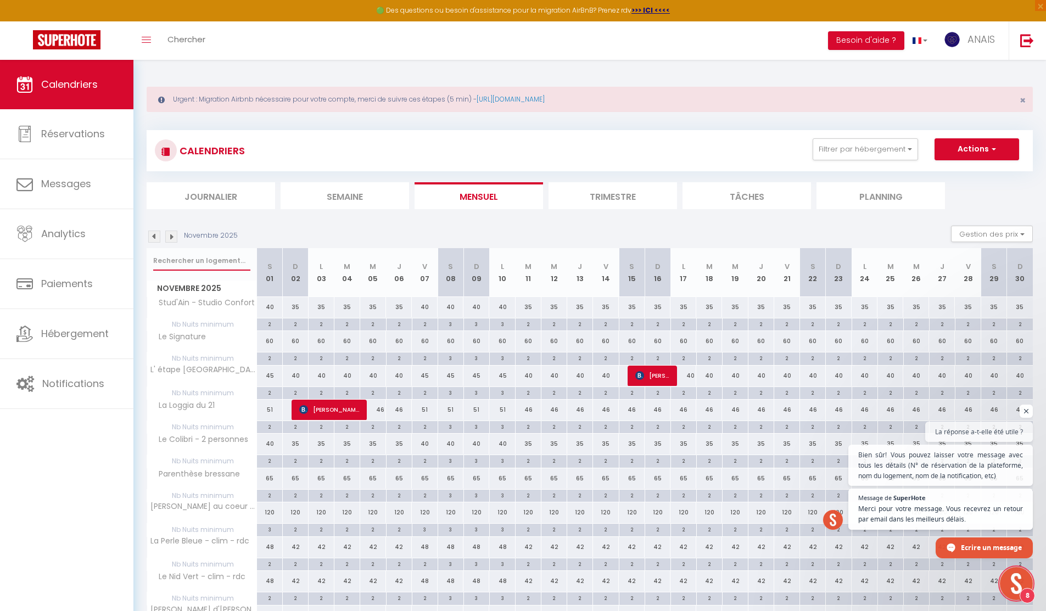
click at [194, 260] on input "text" at bounding box center [201, 261] width 97 height 20
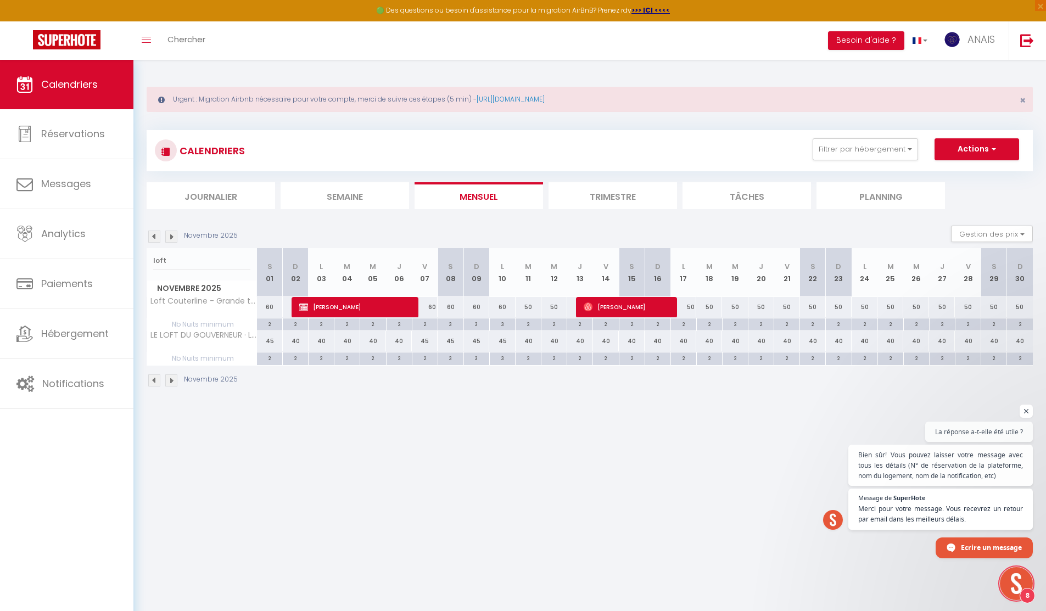
click at [480, 310] on div "60" at bounding box center [476, 307] width 26 height 20
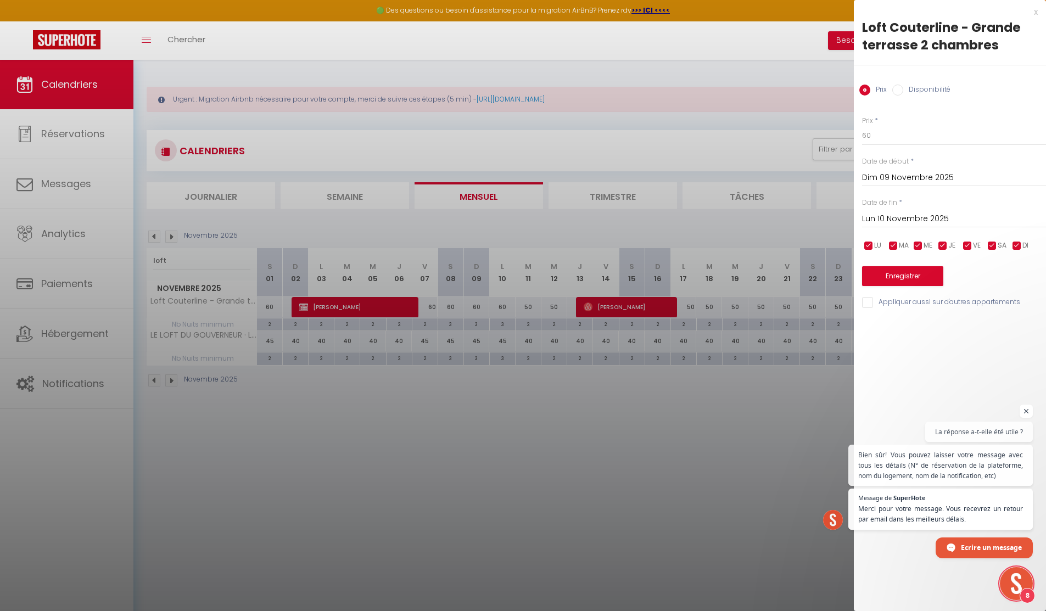
drag, startPoint x: 459, startPoint y: 311, endPoint x: 436, endPoint y: 311, distance: 23.1
click at [459, 311] on div at bounding box center [523, 305] width 1046 height 611
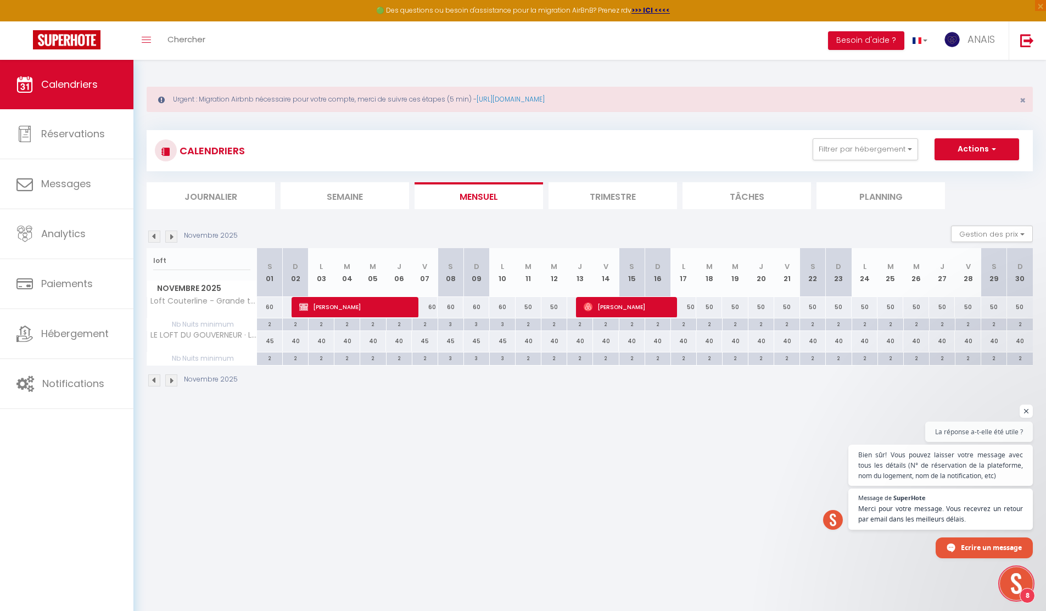
click at [422, 309] on div "60" at bounding box center [425, 307] width 26 height 20
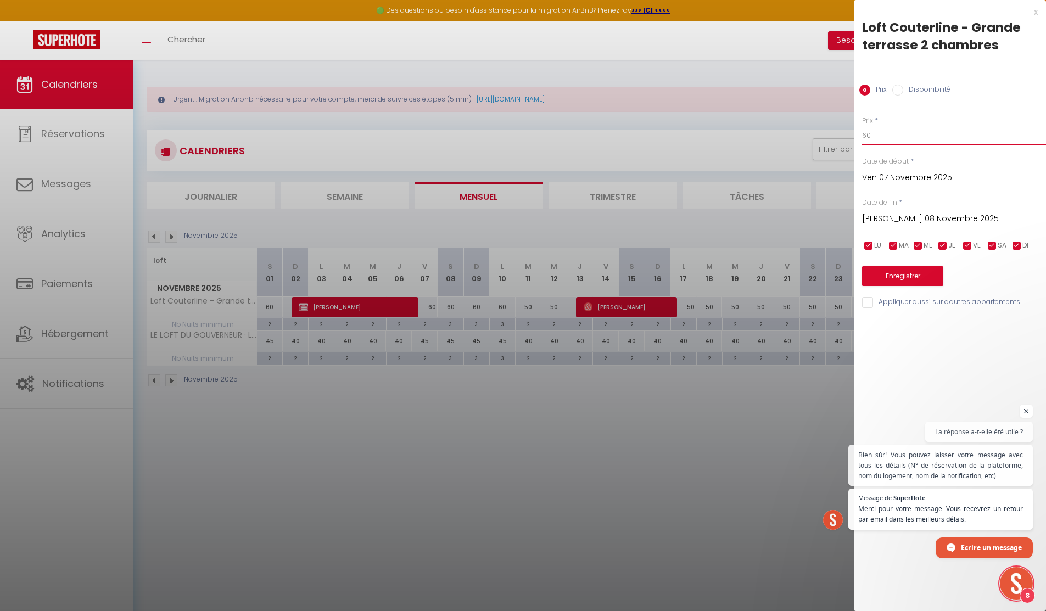
drag, startPoint x: 876, startPoint y: 131, endPoint x: 856, endPoint y: 131, distance: 20.3
click at [856, 131] on div "Prix * 60 Statut * Disponible Indisponible Date de début * Ven 07 Novembre 2025…" at bounding box center [950, 205] width 192 height 207
drag, startPoint x: 876, startPoint y: 135, endPoint x: 861, endPoint y: 135, distance: 14.3
click at [861, 135] on div "Prix * 60 Statut * Disponible Indisponible Date de début * Ven 07 Novembre 2025…" at bounding box center [950, 205] width 192 height 207
click at [889, 223] on input "Sam 08 Novembre 2025" at bounding box center [954, 219] width 184 height 14
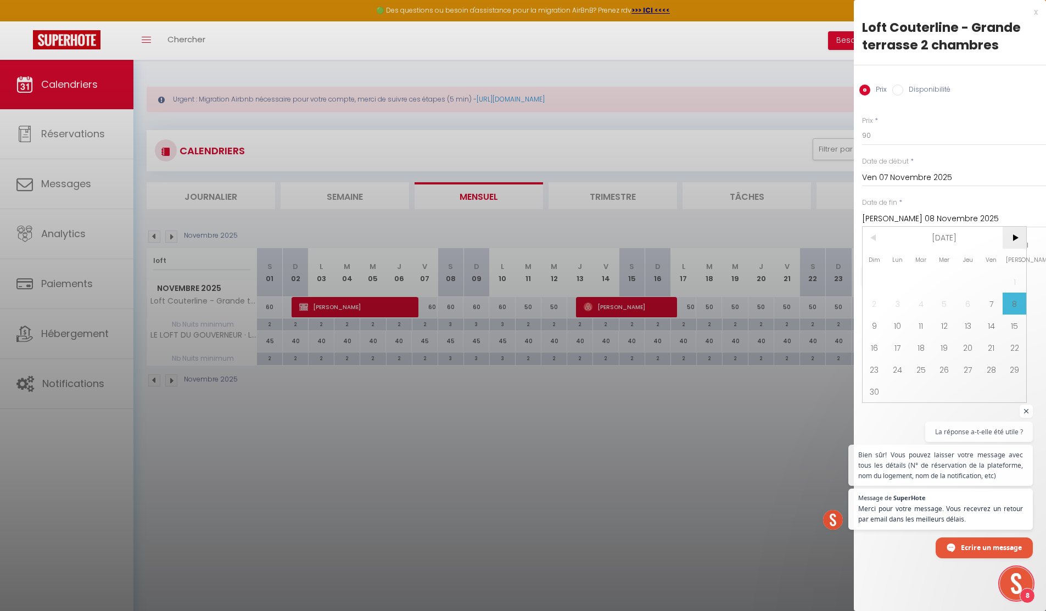
click at [1014, 243] on span ">" at bounding box center [1014, 238] width 24 height 22
click at [1008, 371] on span "31" at bounding box center [1014, 369] width 24 height 22
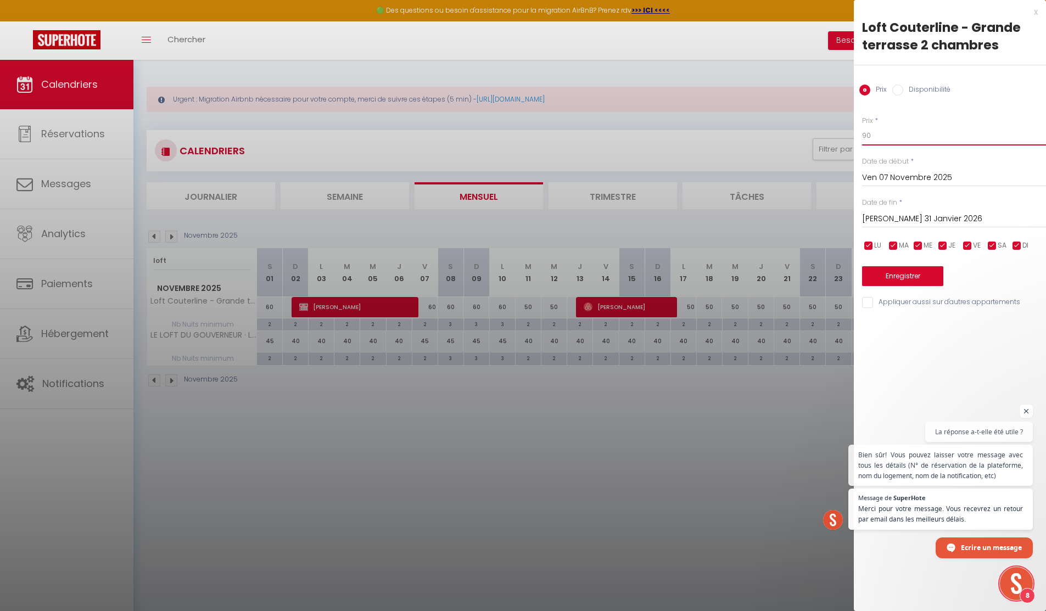
click at [865, 137] on input "90" at bounding box center [954, 136] width 184 height 20
click at [908, 277] on button "Enregistrer" at bounding box center [902, 276] width 81 height 20
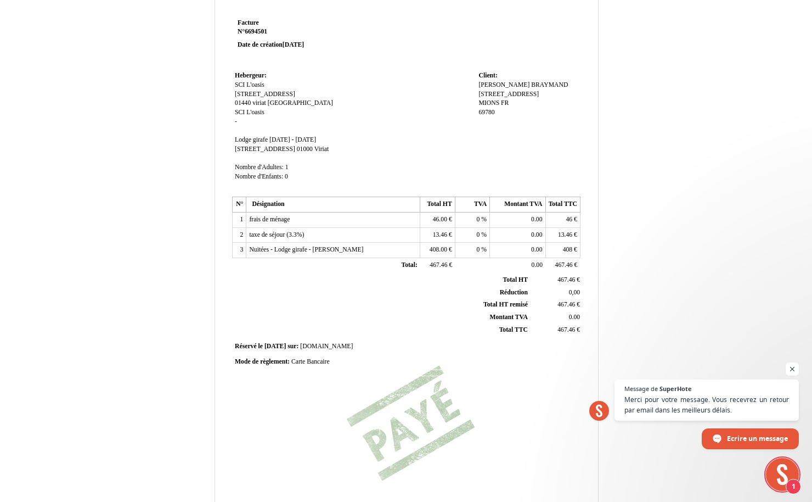
scroll to position [1660, 0]
